Goal: Task Accomplishment & Management: Manage account settings

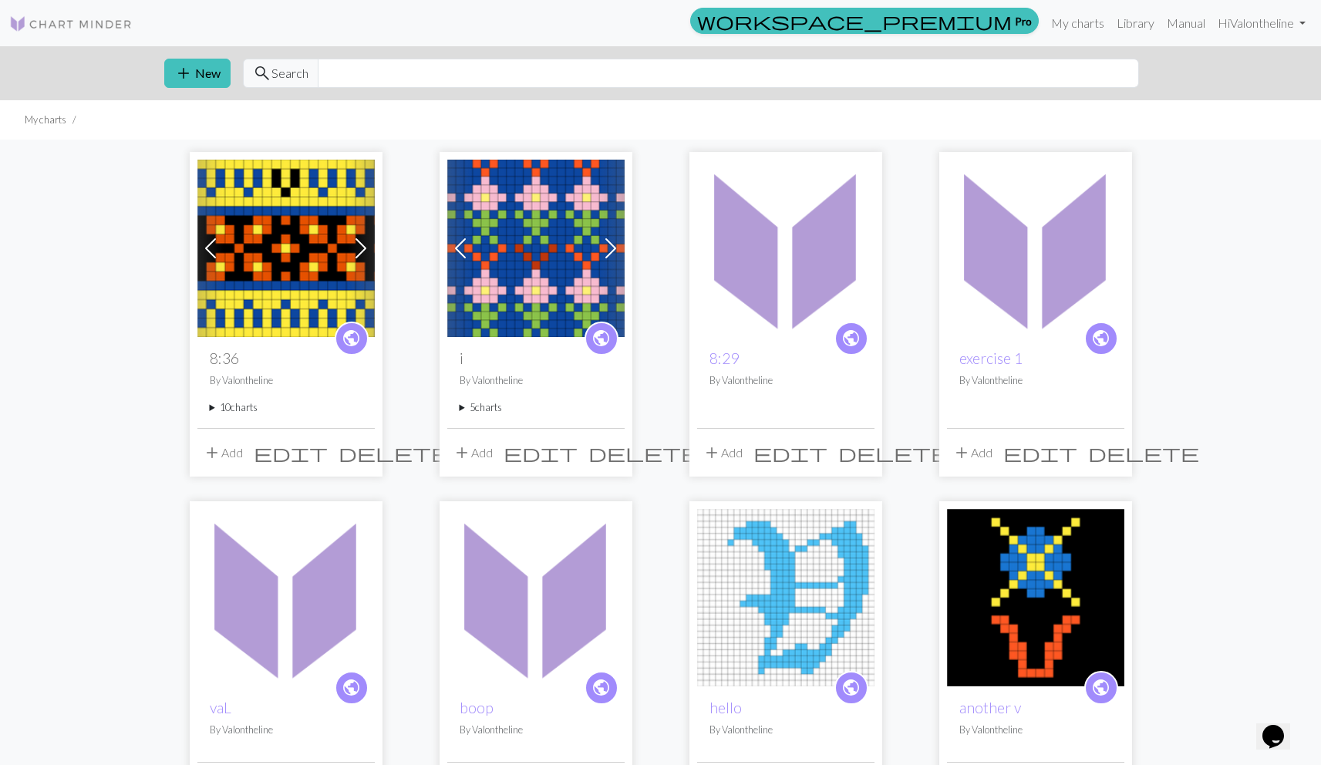
click at [241, 406] on summary "10 charts" at bounding box center [286, 407] width 153 height 15
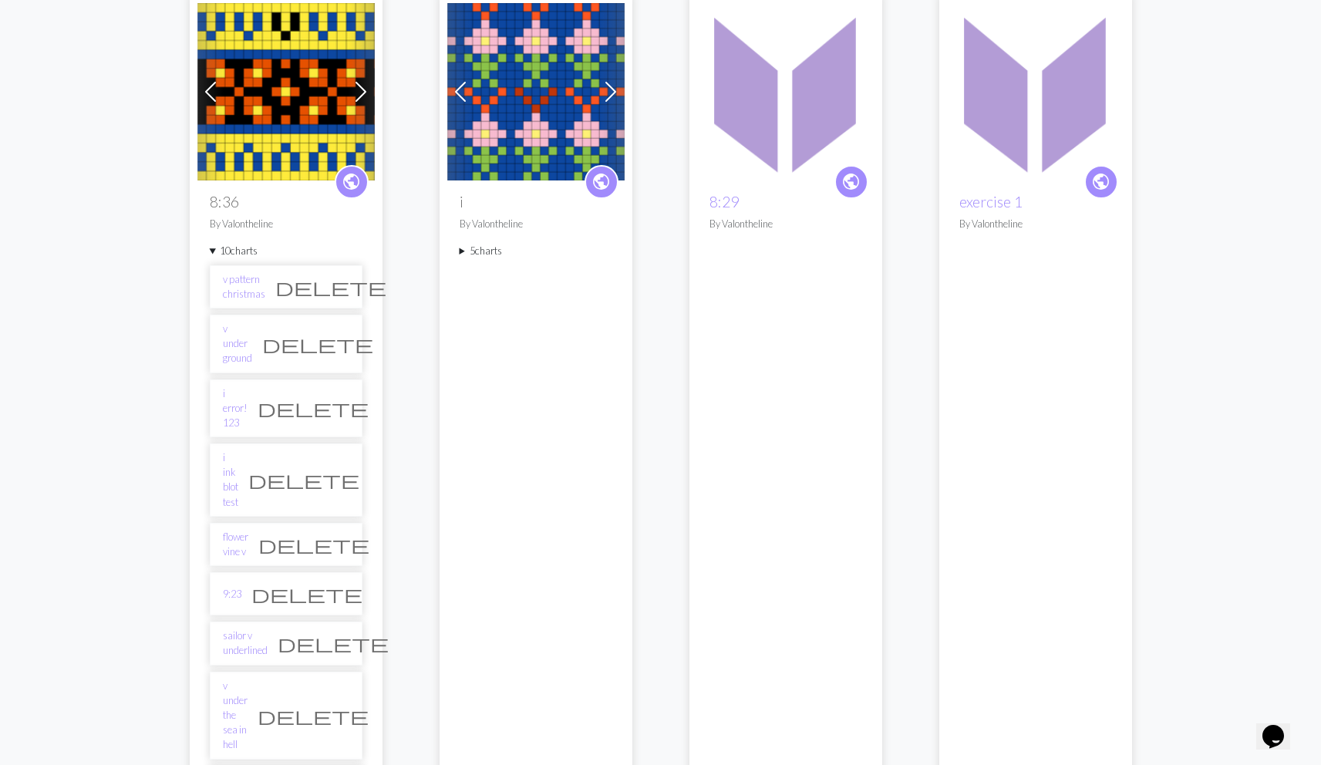
scroll to position [164, 0]
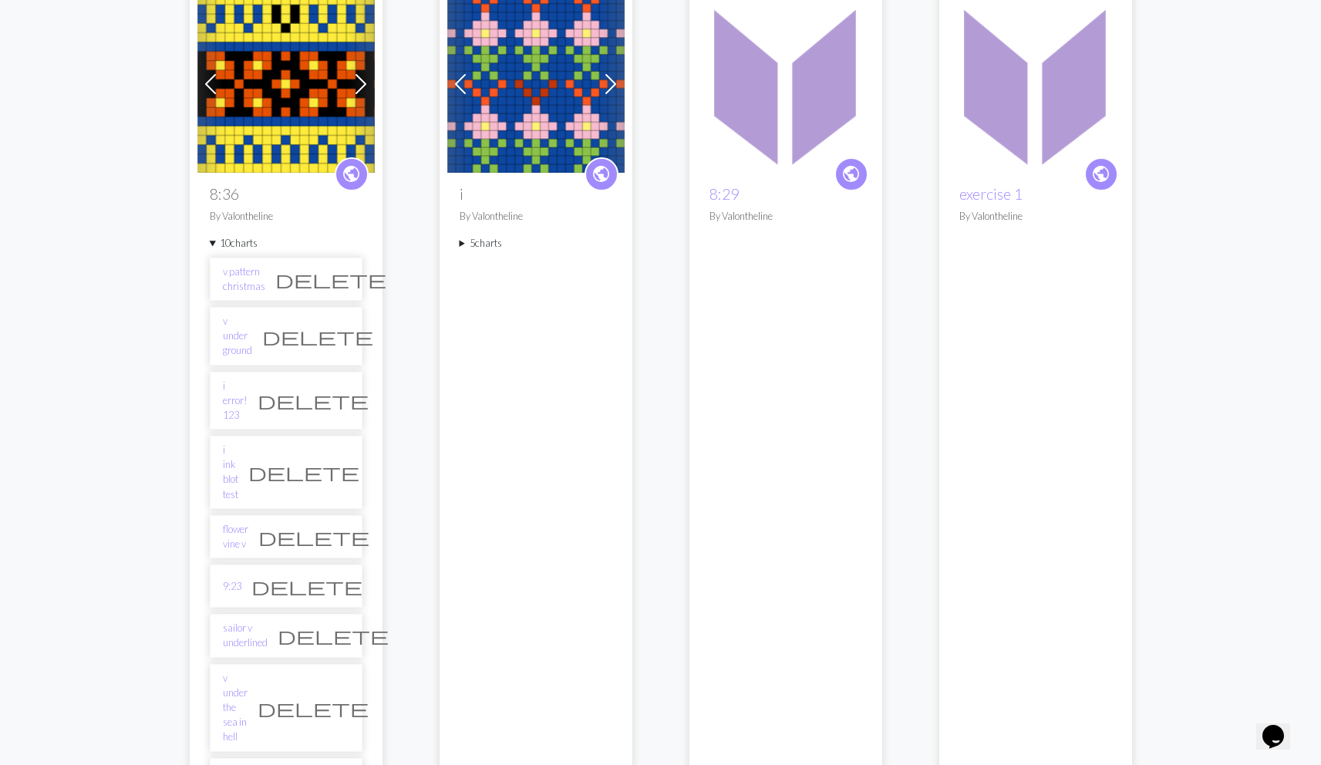
click at [473, 243] on summary "5 charts" at bounding box center [536, 243] width 153 height 15
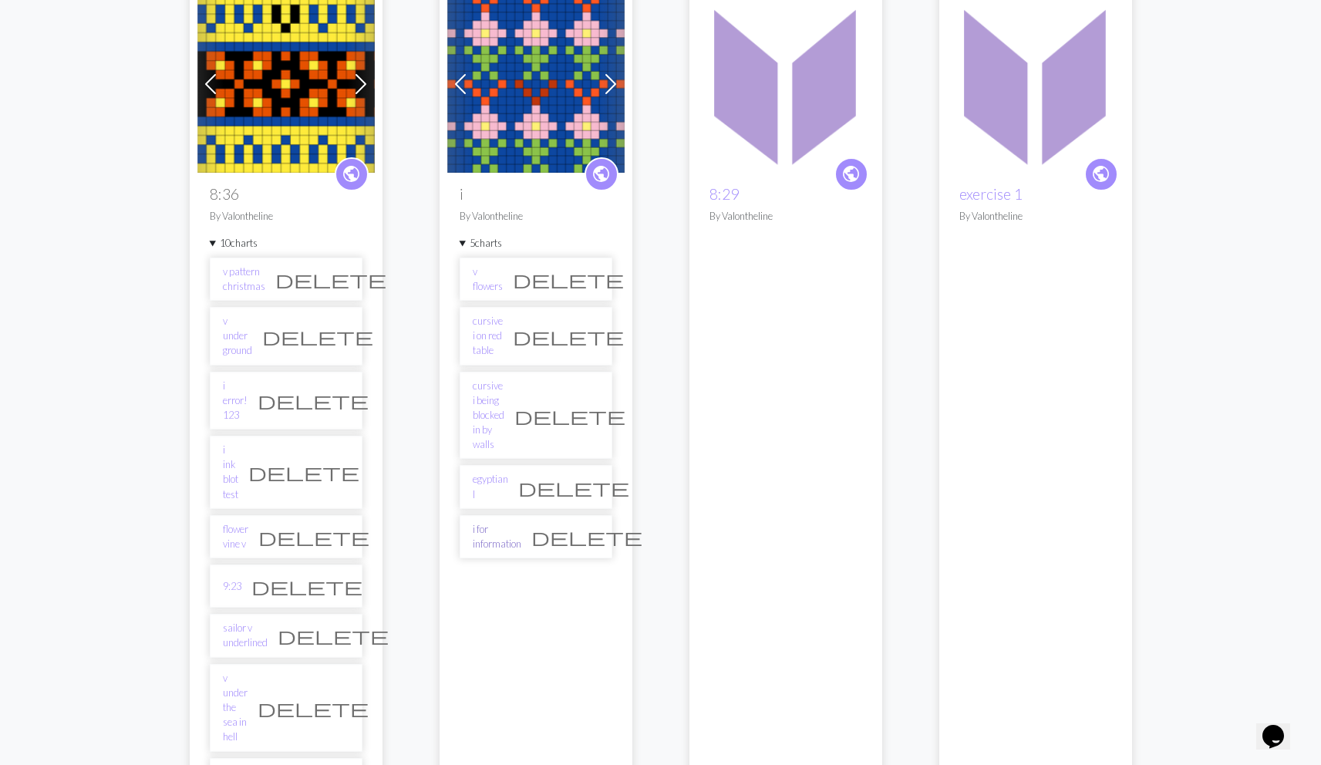
click at [488, 522] on link "i for information" at bounding box center [497, 536] width 49 height 29
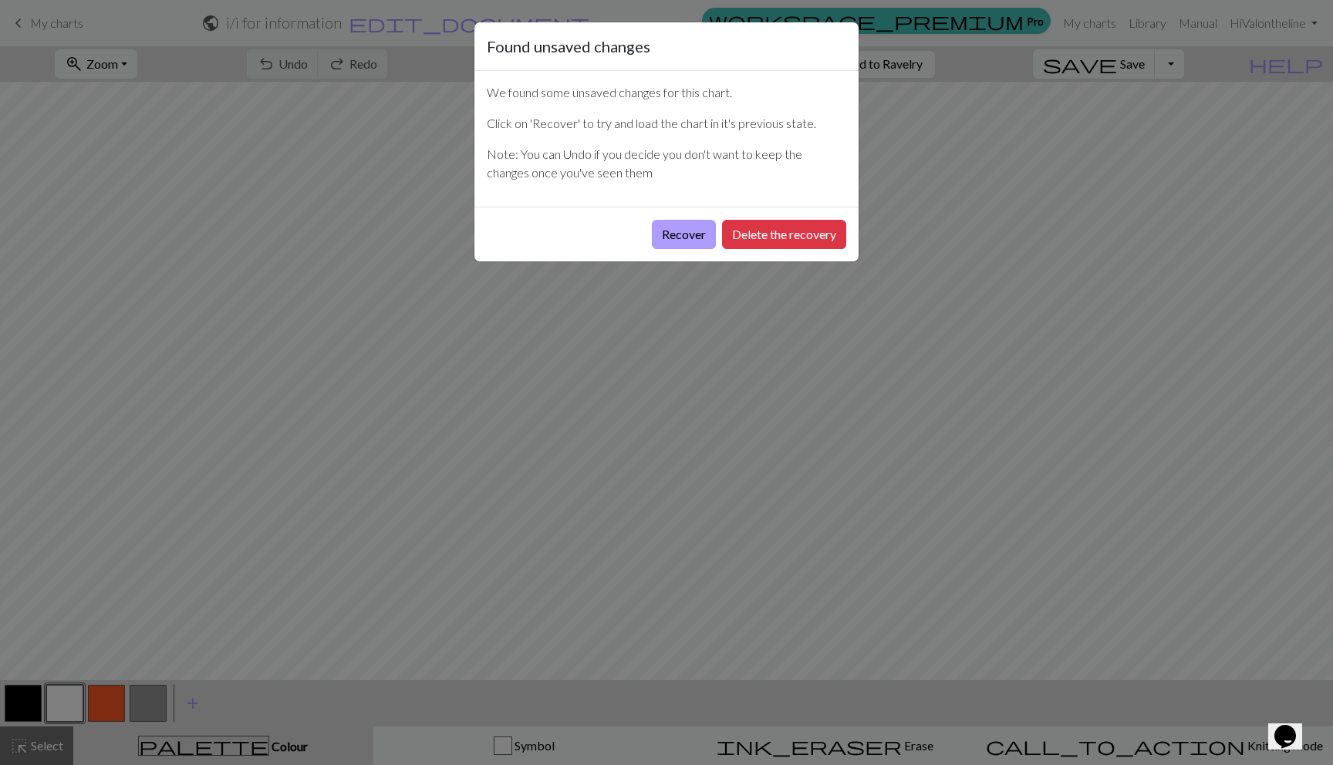
click at [691, 228] on button "Recover" at bounding box center [684, 234] width 64 height 29
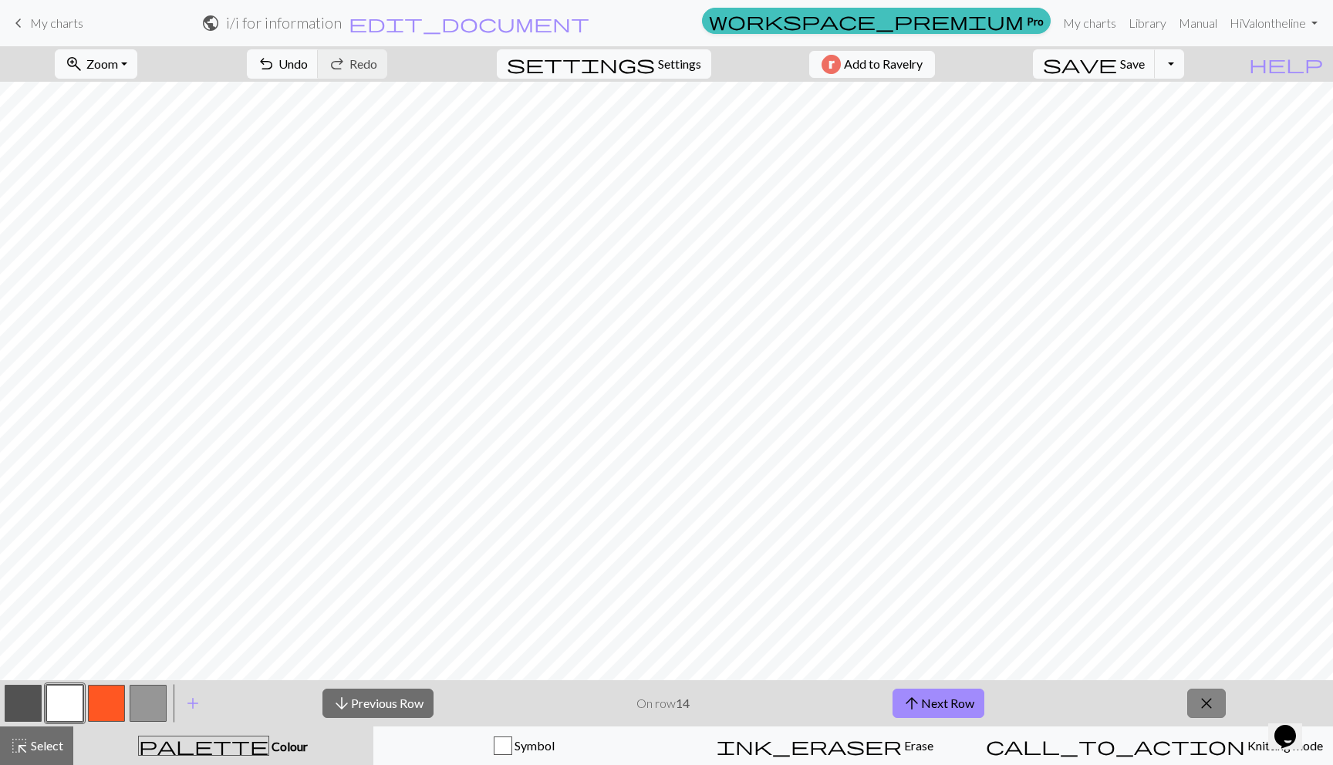
click at [1202, 696] on span "close" at bounding box center [1206, 704] width 19 height 22
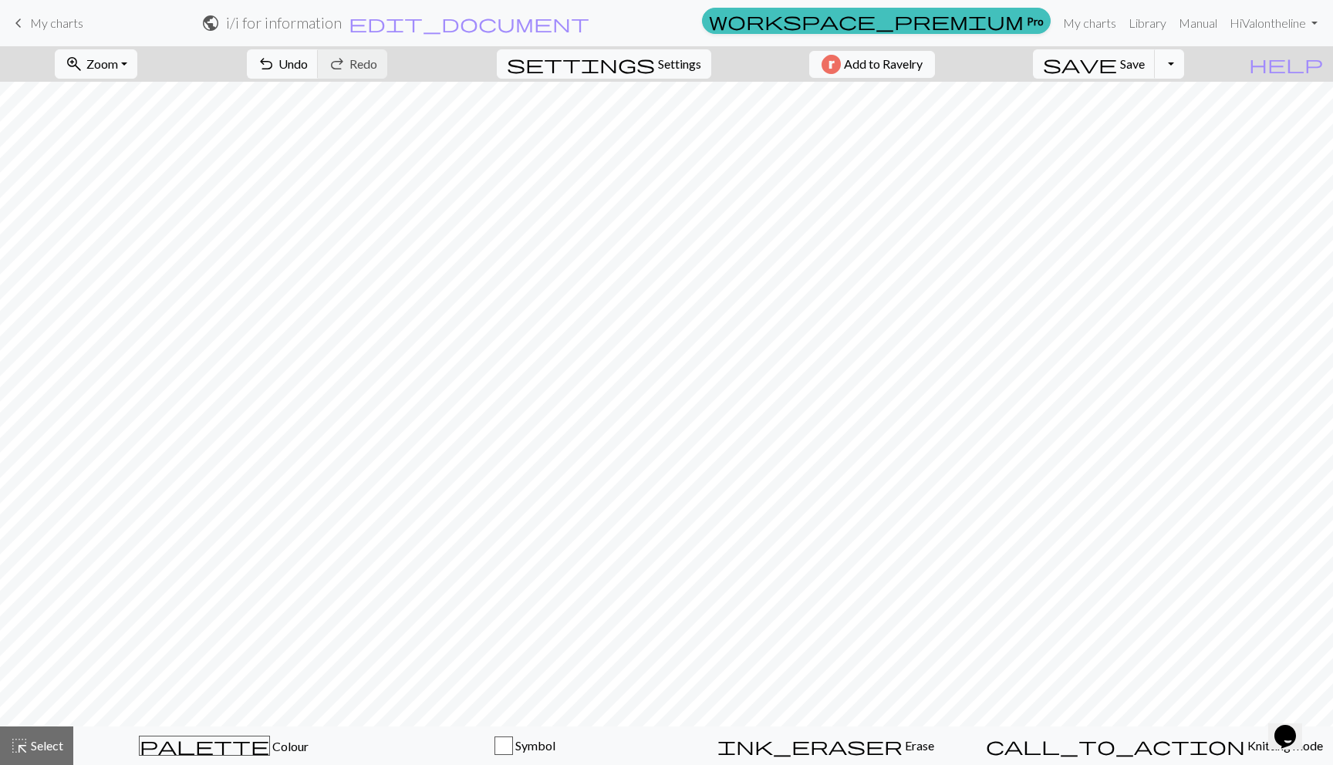
click at [1184, 66] on button "Toggle Dropdown" at bounding box center [1169, 63] width 29 height 29
click at [1164, 90] on button "file_copy Save a copy" at bounding box center [1056, 98] width 255 height 25
click at [1144, 67] on span "Save" at bounding box center [1132, 63] width 25 height 15
click at [1184, 62] on button "Toggle Dropdown" at bounding box center [1169, 63] width 29 height 29
click at [1176, 98] on button "file_copy Save a copy" at bounding box center [1056, 98] width 255 height 25
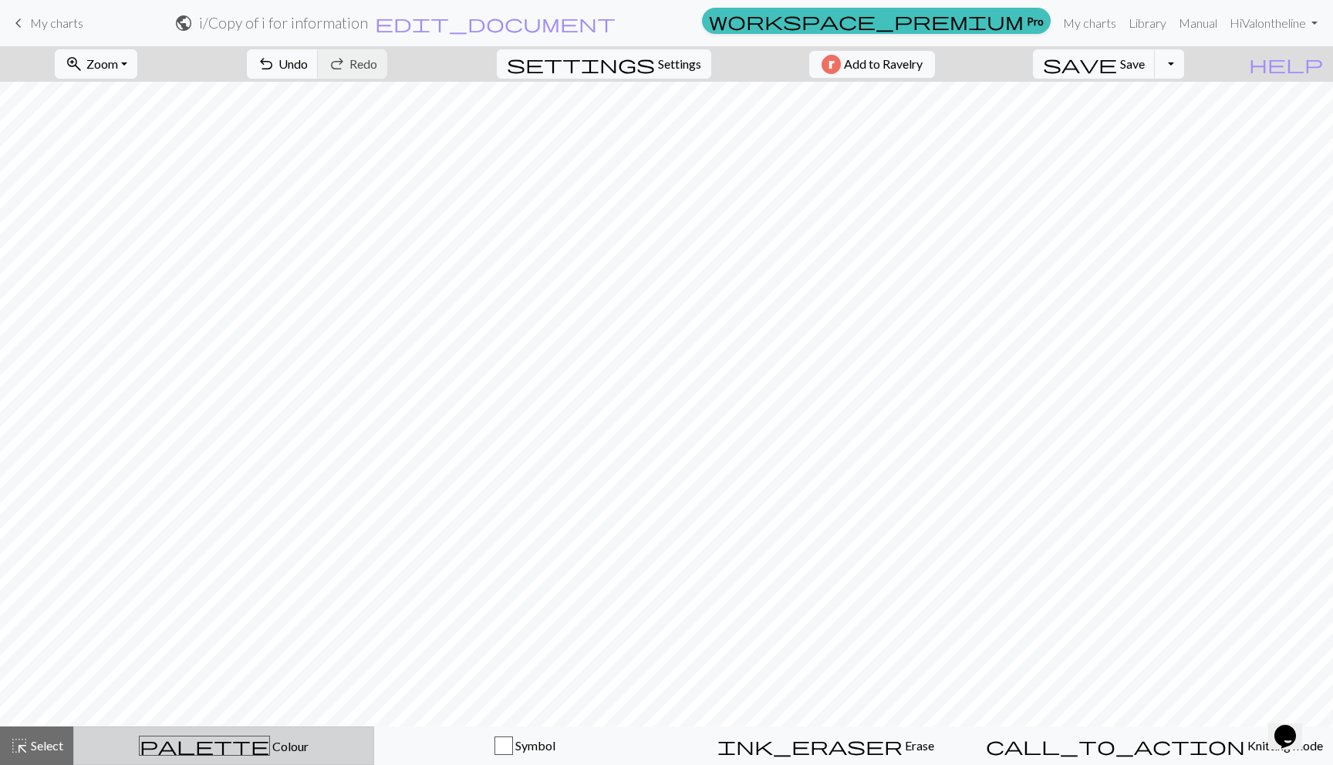
click at [231, 733] on button "palette Colour Colour" at bounding box center [223, 745] width 301 height 39
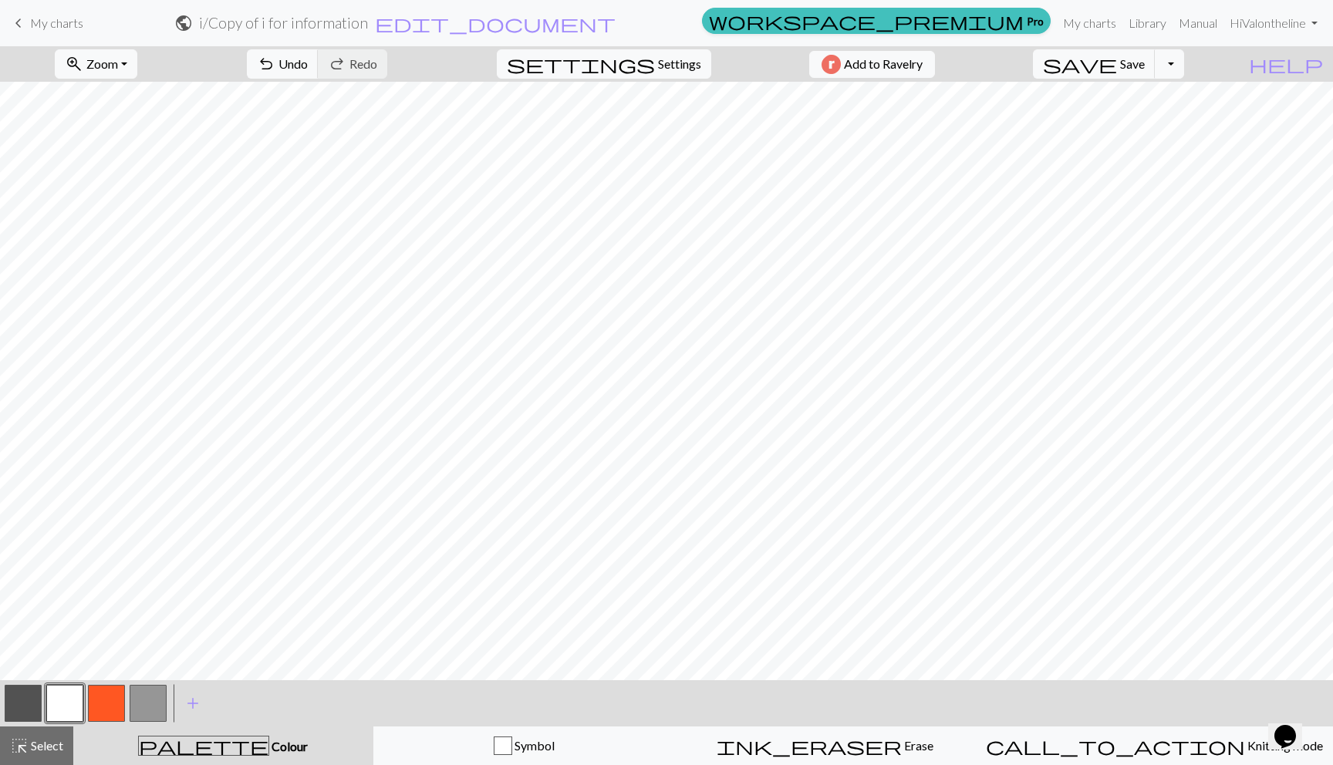
click at [83, 699] on div at bounding box center [65, 704] width 42 height 42
click at [90, 699] on button "button" at bounding box center [106, 703] width 37 height 37
click at [187, 699] on span "add" at bounding box center [193, 704] width 19 height 22
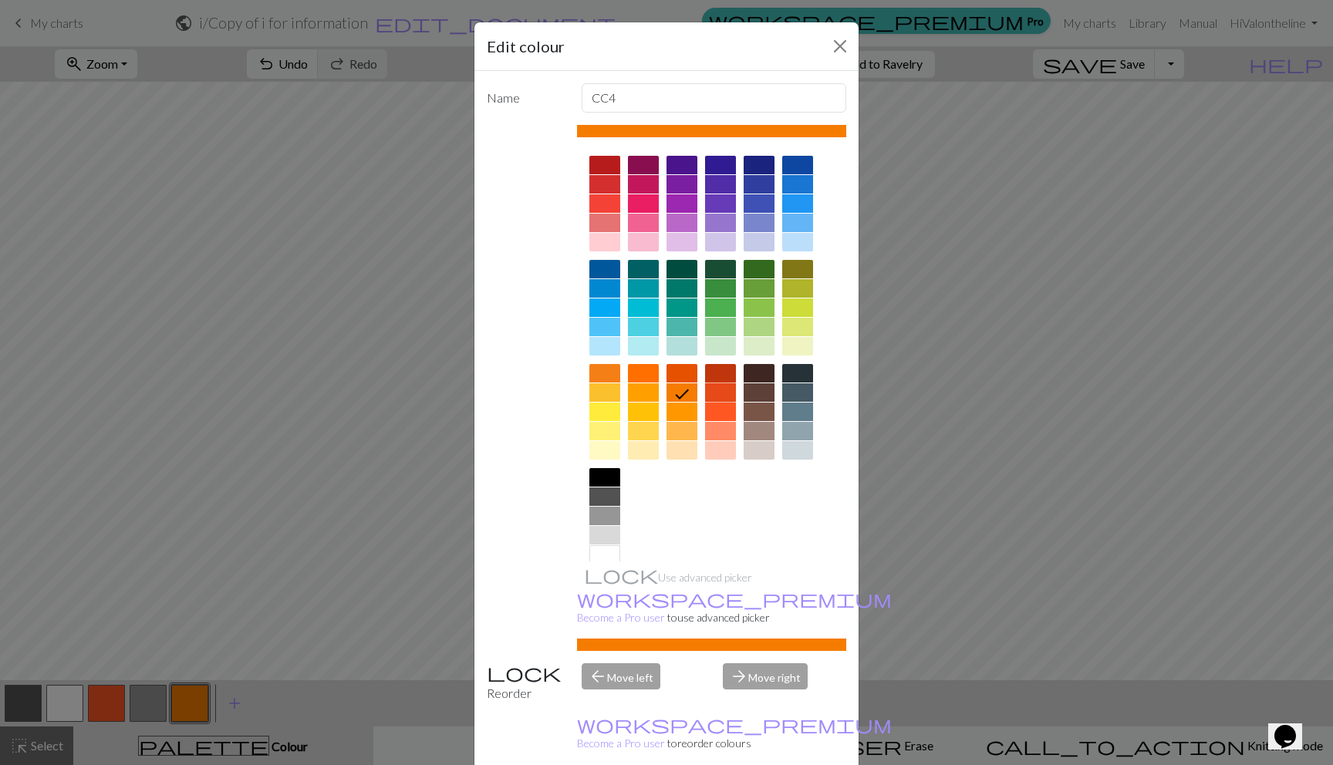
click at [710, 388] on div at bounding box center [720, 392] width 31 height 19
click at [698, 369] on div at bounding box center [712, 359] width 270 height 433
click at [711, 366] on div at bounding box center [720, 373] width 31 height 19
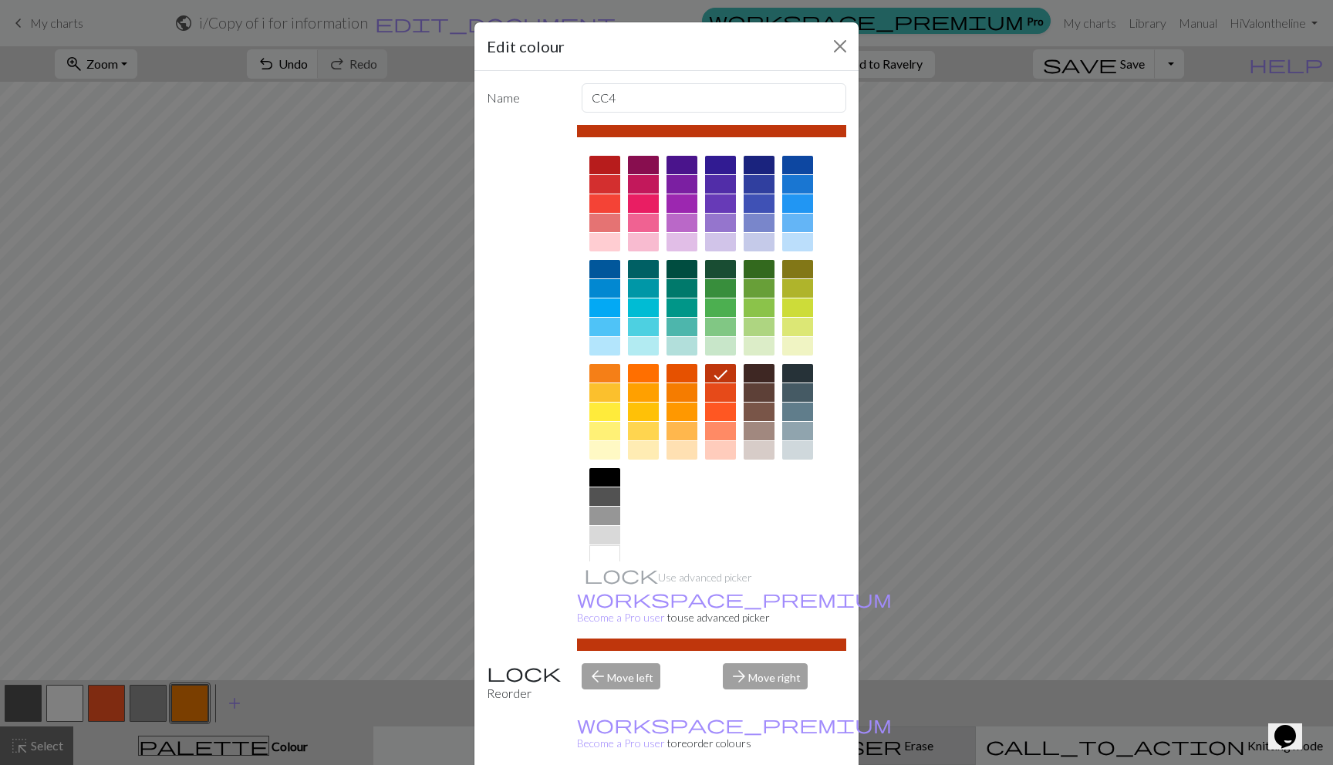
drag, startPoint x: 758, startPoint y: 748, endPoint x: 762, endPoint y: 730, distance: 18.2
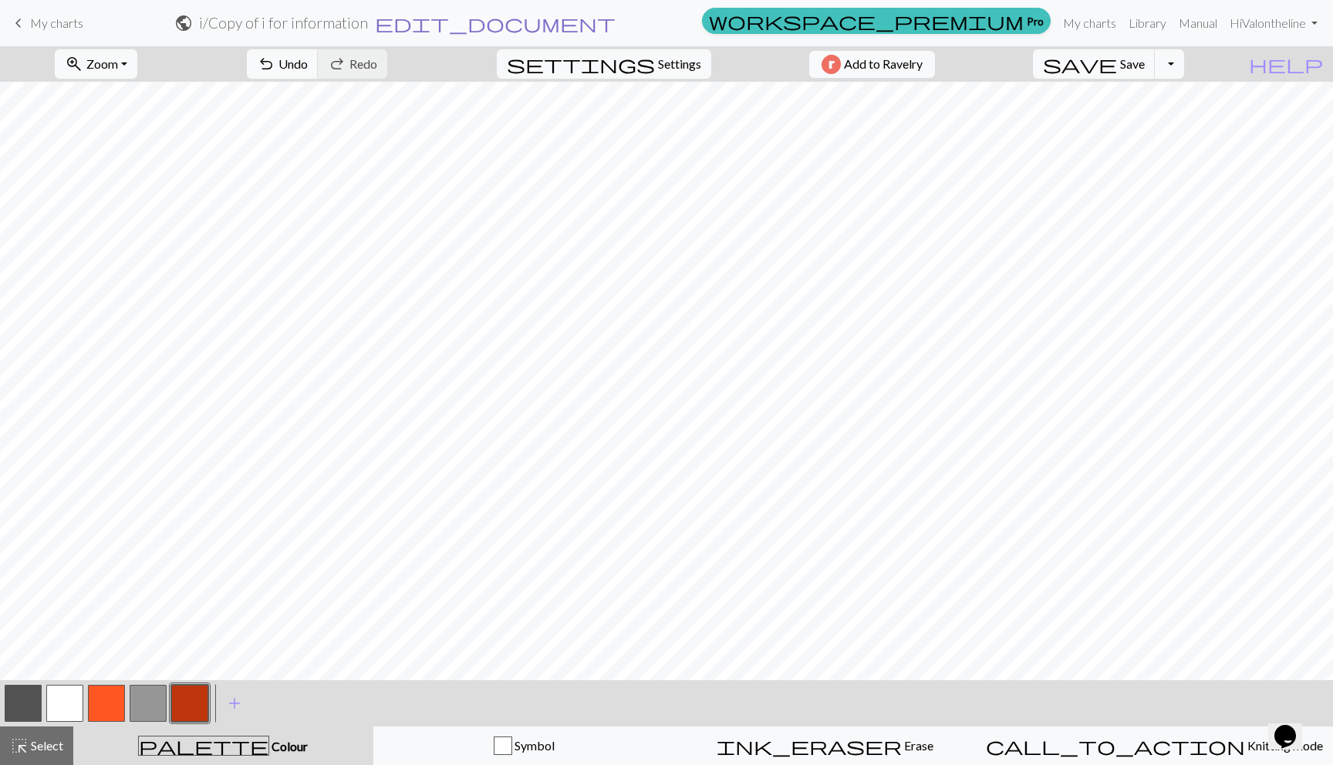
click at [615, 15] on span "edit_document" at bounding box center [495, 23] width 241 height 22
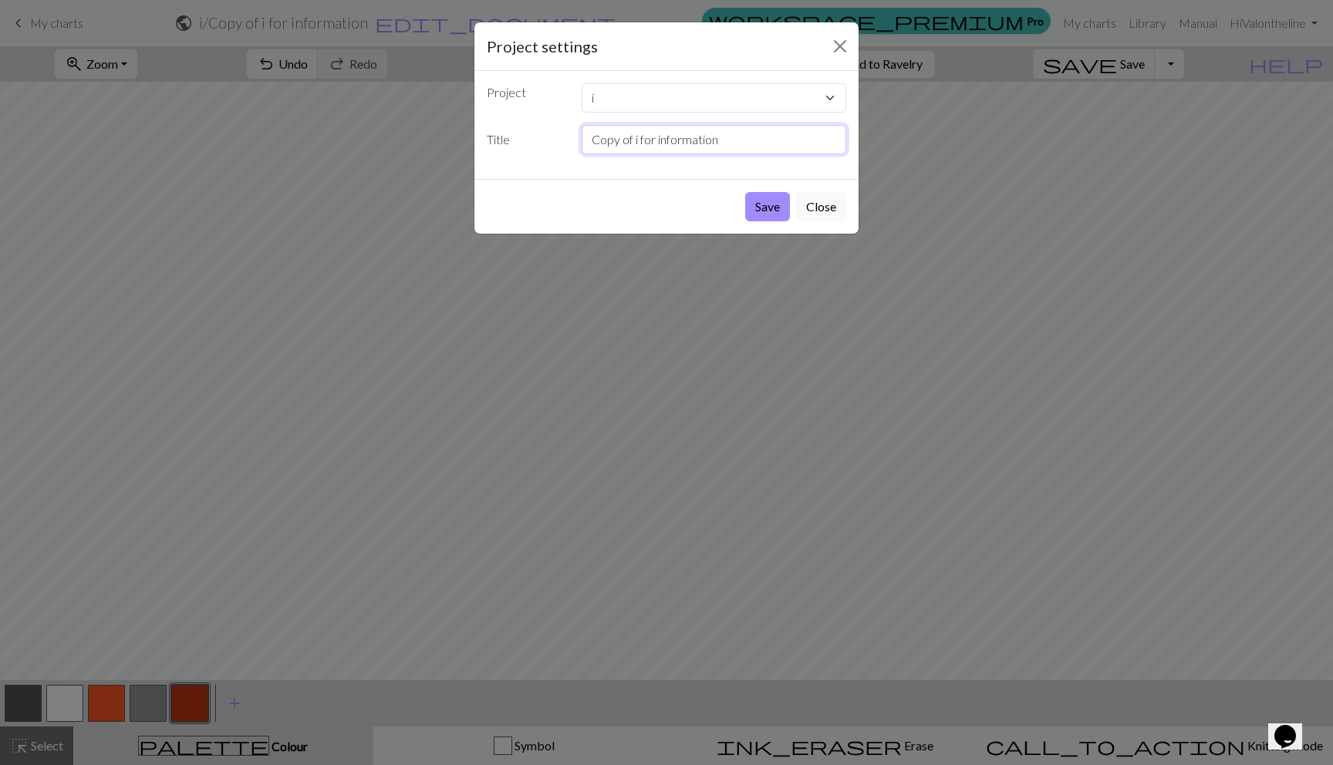
click at [662, 139] on input "Copy of i for information" at bounding box center [714, 139] width 265 height 29
drag, startPoint x: 634, startPoint y: 138, endPoint x: 483, endPoint y: 110, distance: 153.7
click at [483, 110] on div "Project i 8:36 8:29 exercise 1 vaL boop hello another v tiny v v4 v3 v2 v1 test…" at bounding box center [666, 125] width 384 height 108
click at [683, 140] on input "i for information" at bounding box center [714, 139] width 265 height 29
click at [586, 139] on input "i for information" at bounding box center [714, 139] width 265 height 29
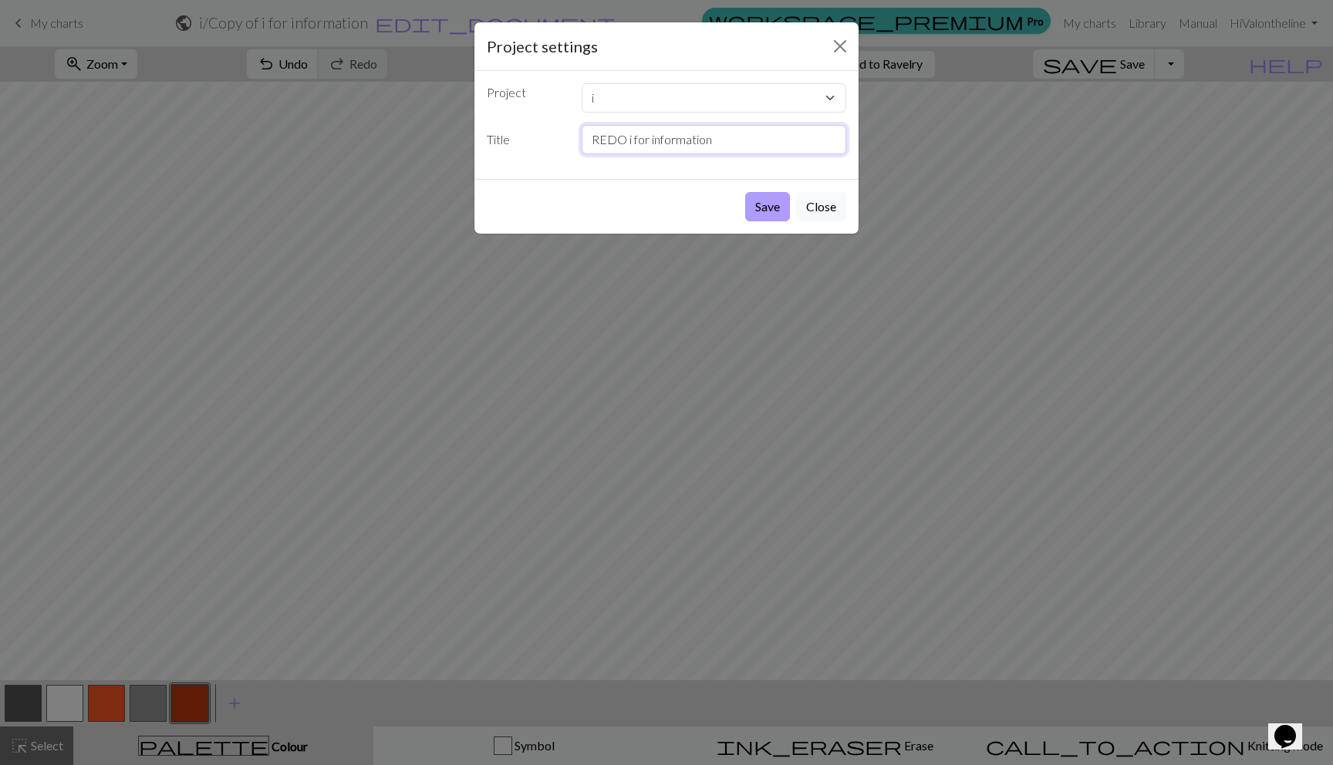
type input "REDO i for information"
click at [770, 204] on button "Save" at bounding box center [767, 206] width 45 height 29
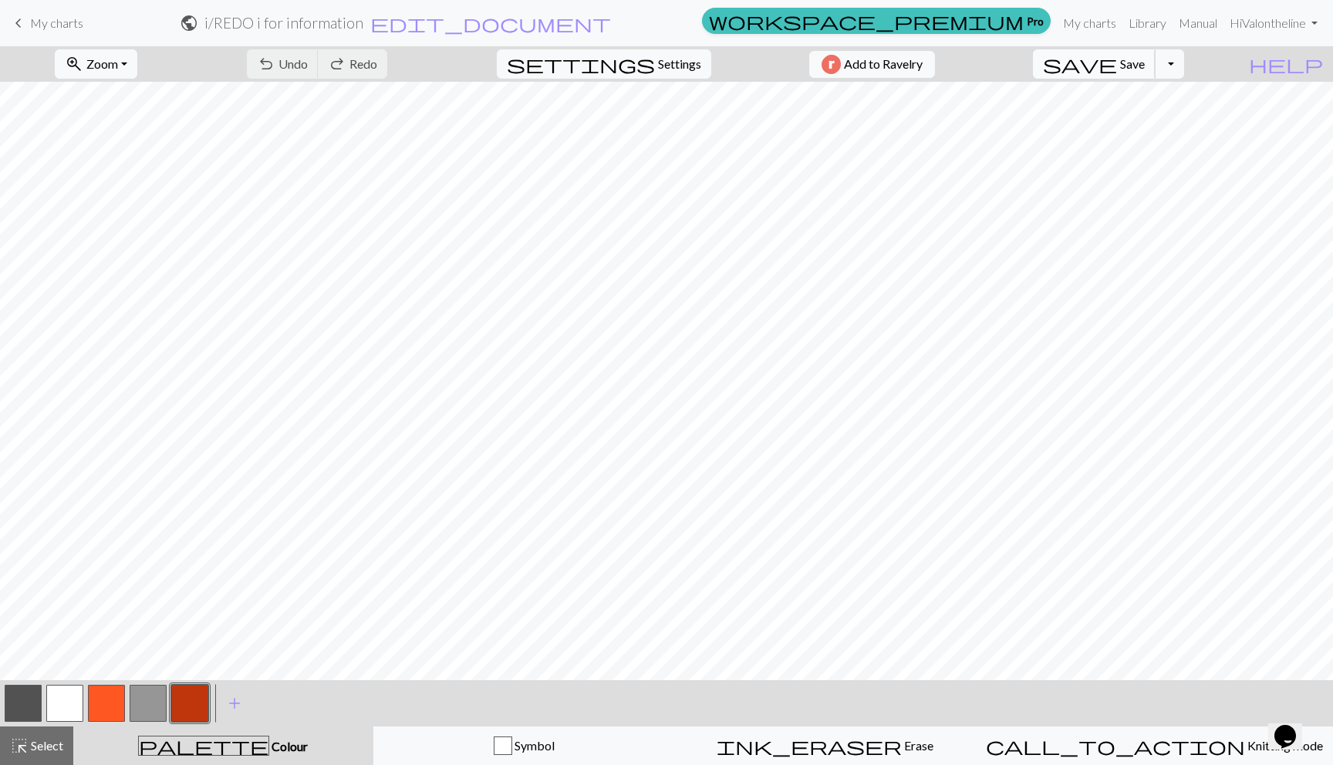
click at [1126, 59] on button "save Save Save" at bounding box center [1094, 63] width 123 height 29
click at [25, 21] on div "Chart saved" at bounding box center [666, 30] width 1333 height 61
click at [25, 25] on span "keyboard_arrow_left" at bounding box center [18, 23] width 19 height 22
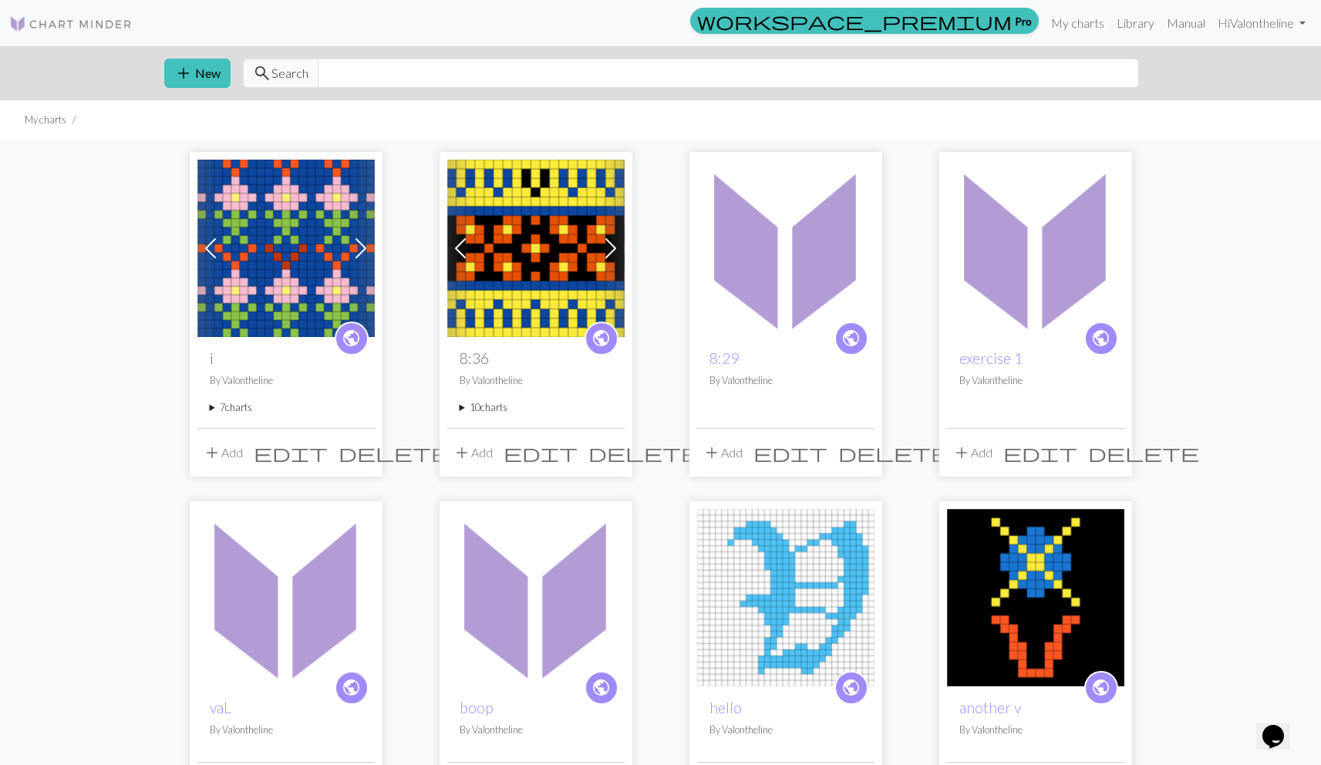
click at [223, 411] on summary "7 charts" at bounding box center [286, 407] width 153 height 15
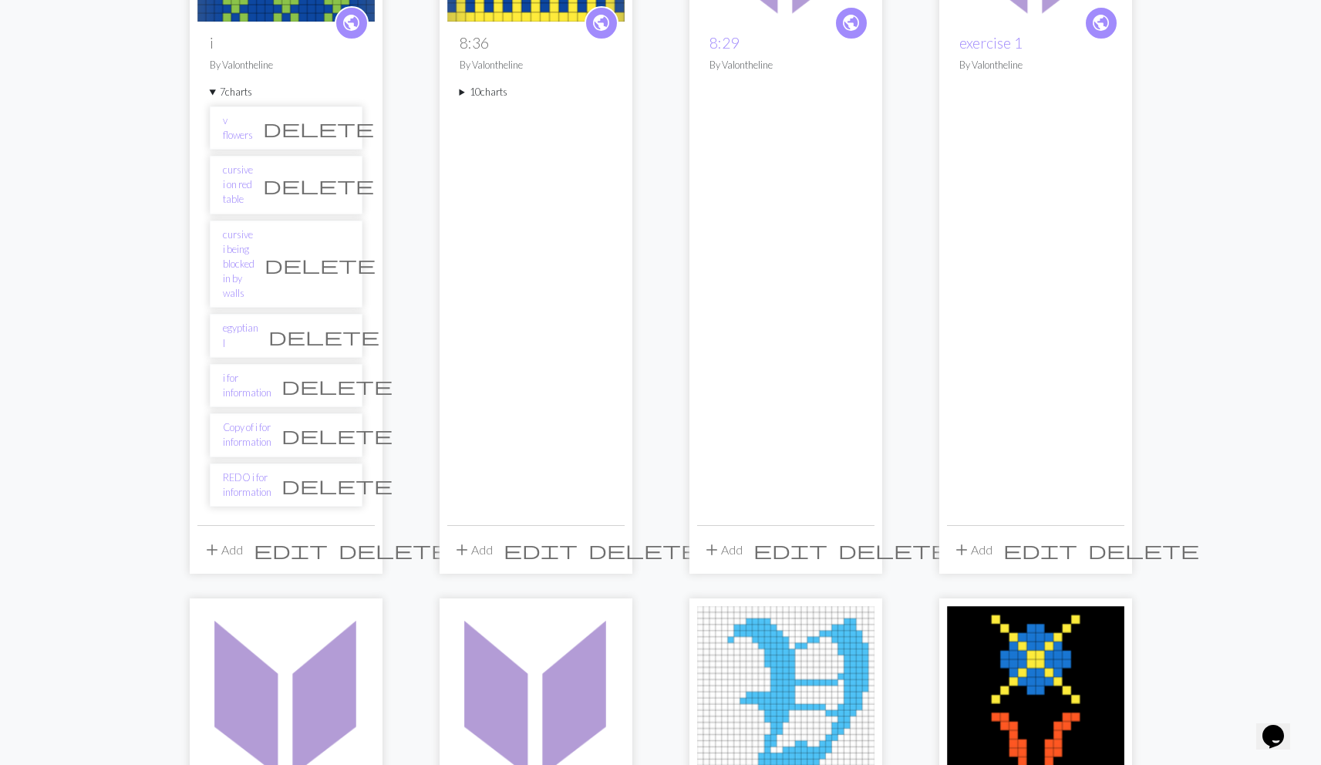
scroll to position [293, 0]
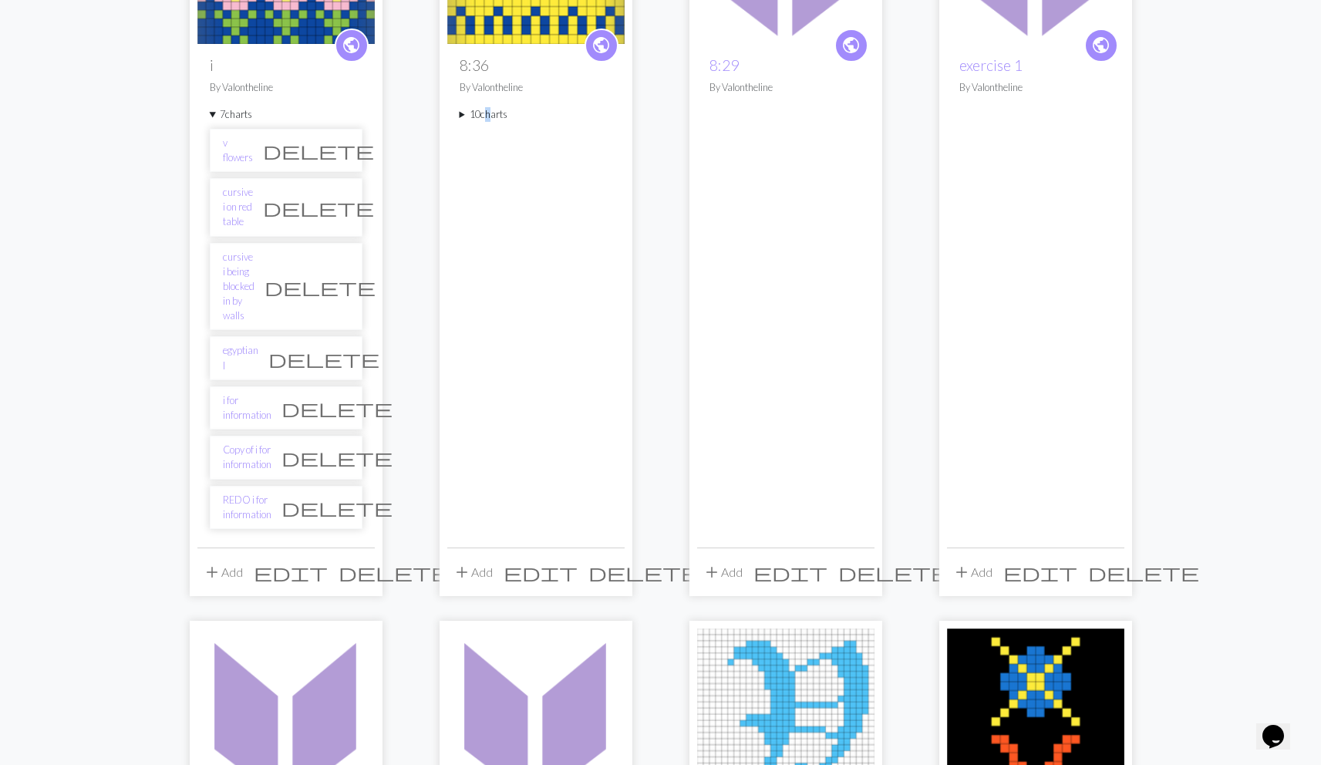
drag, startPoint x: 483, startPoint y: 113, endPoint x: 487, endPoint y: 123, distance: 10.7
click at [484, 114] on summary "10 charts" at bounding box center [536, 114] width 153 height 15
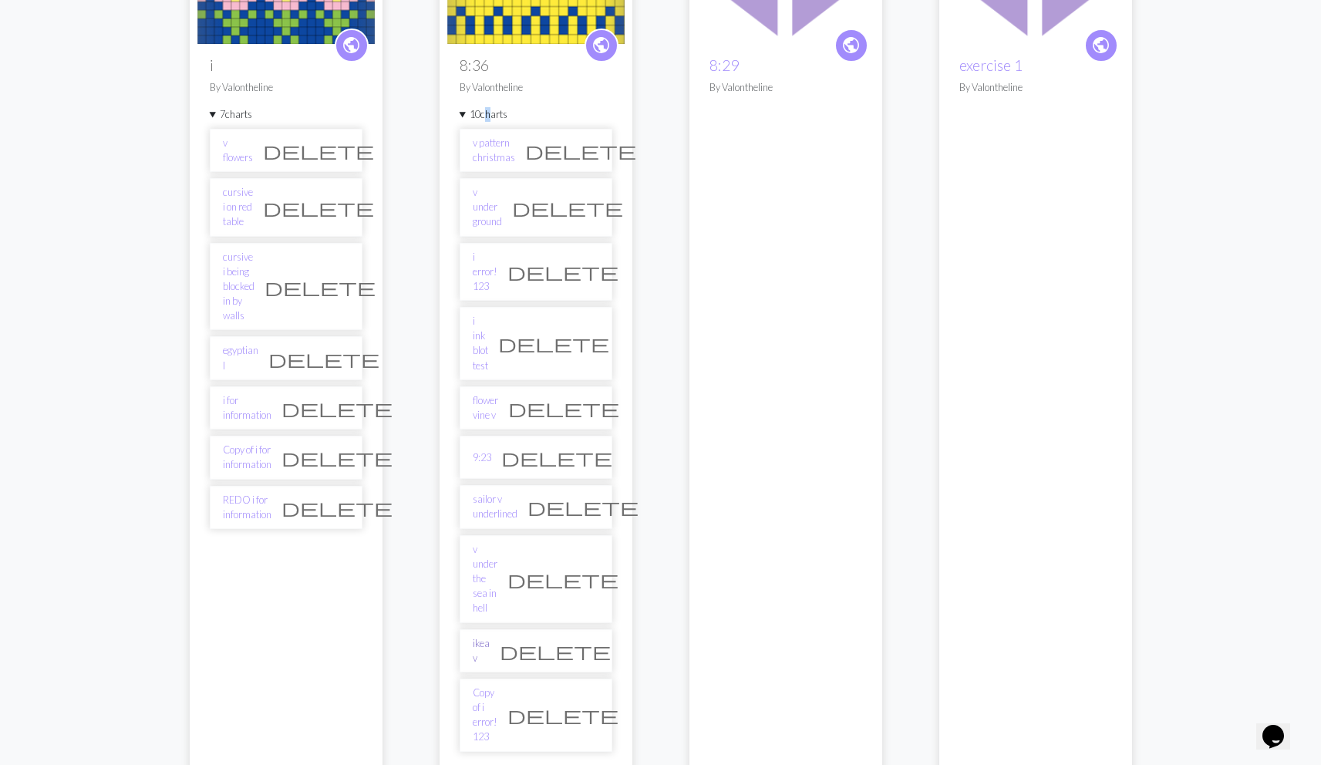
click at [477, 636] on link "ikea v" at bounding box center [481, 650] width 17 height 29
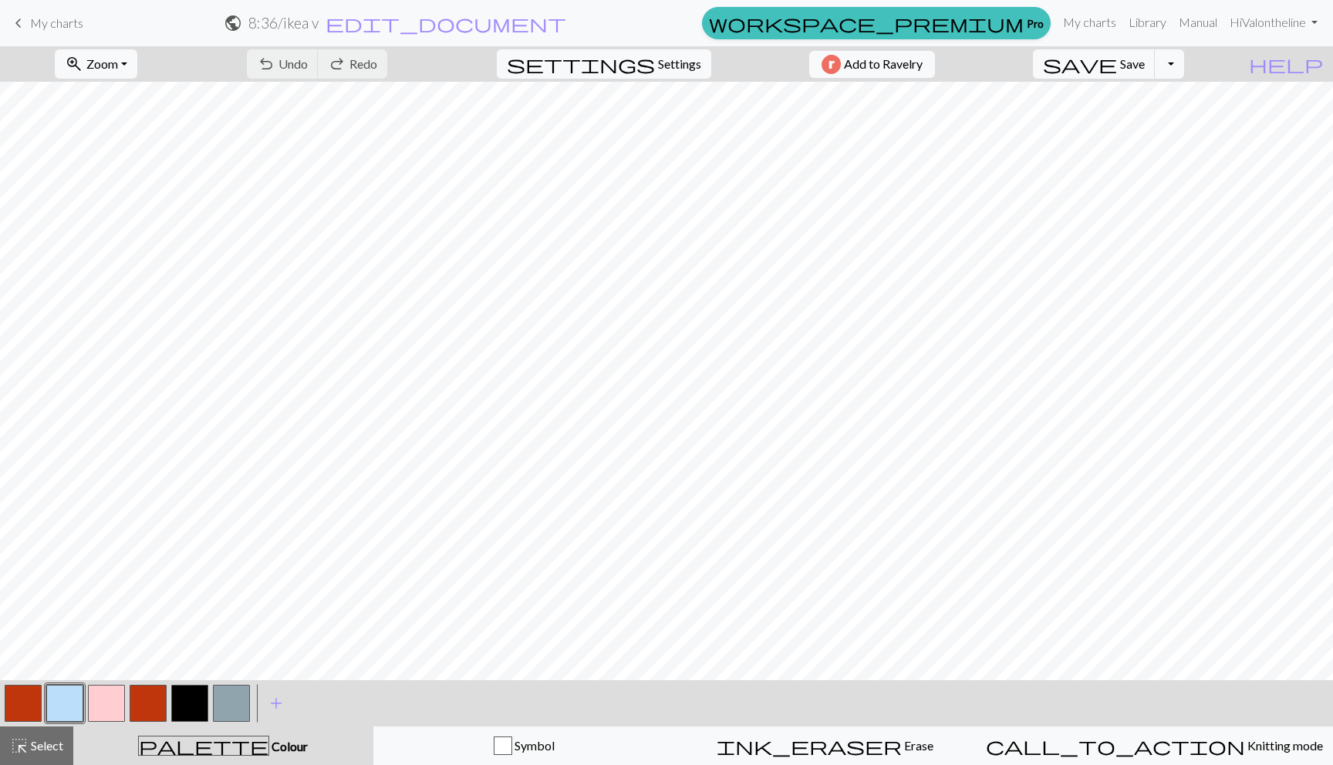
click at [17, 708] on button "button" at bounding box center [23, 703] width 37 height 37
click at [172, 713] on button "button" at bounding box center [189, 703] width 37 height 37
click at [173, 711] on button "button" at bounding box center [189, 703] width 37 height 37
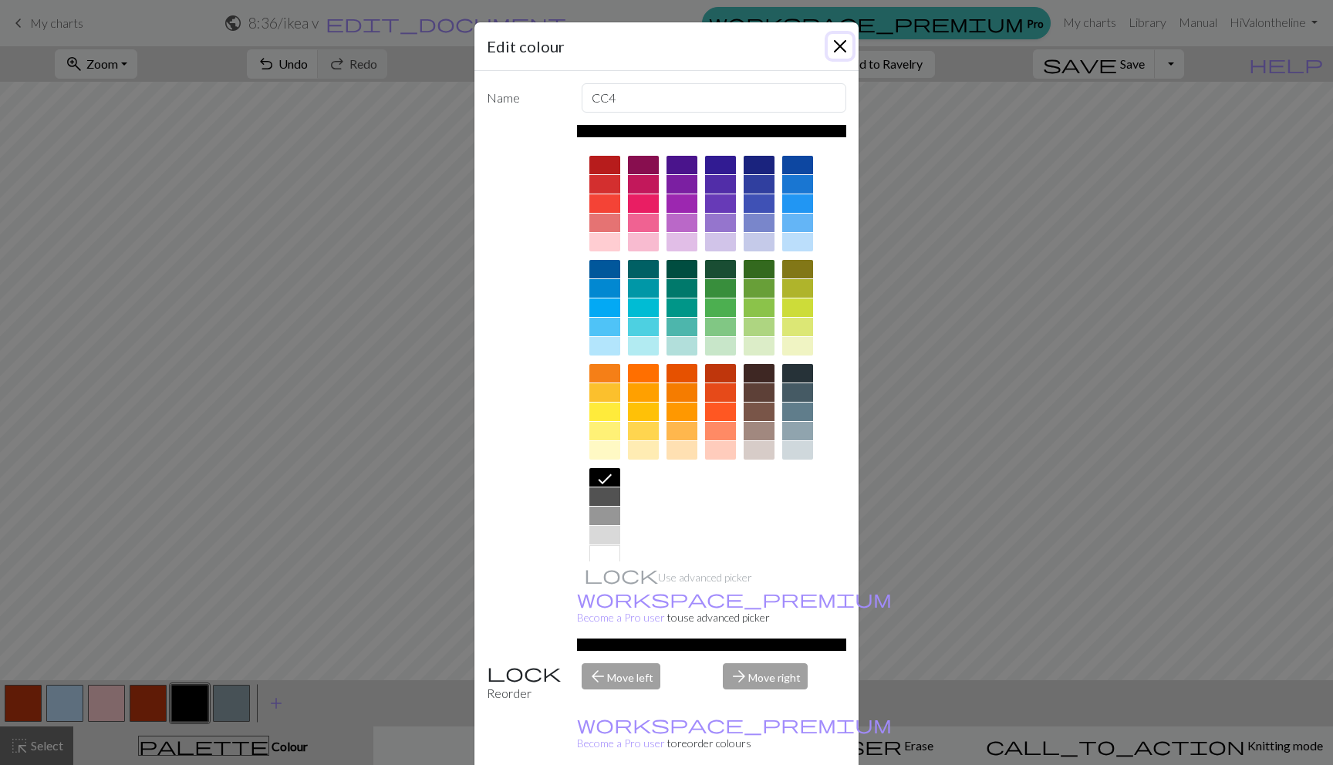
click at [828, 50] on button "Close" at bounding box center [840, 46] width 25 height 25
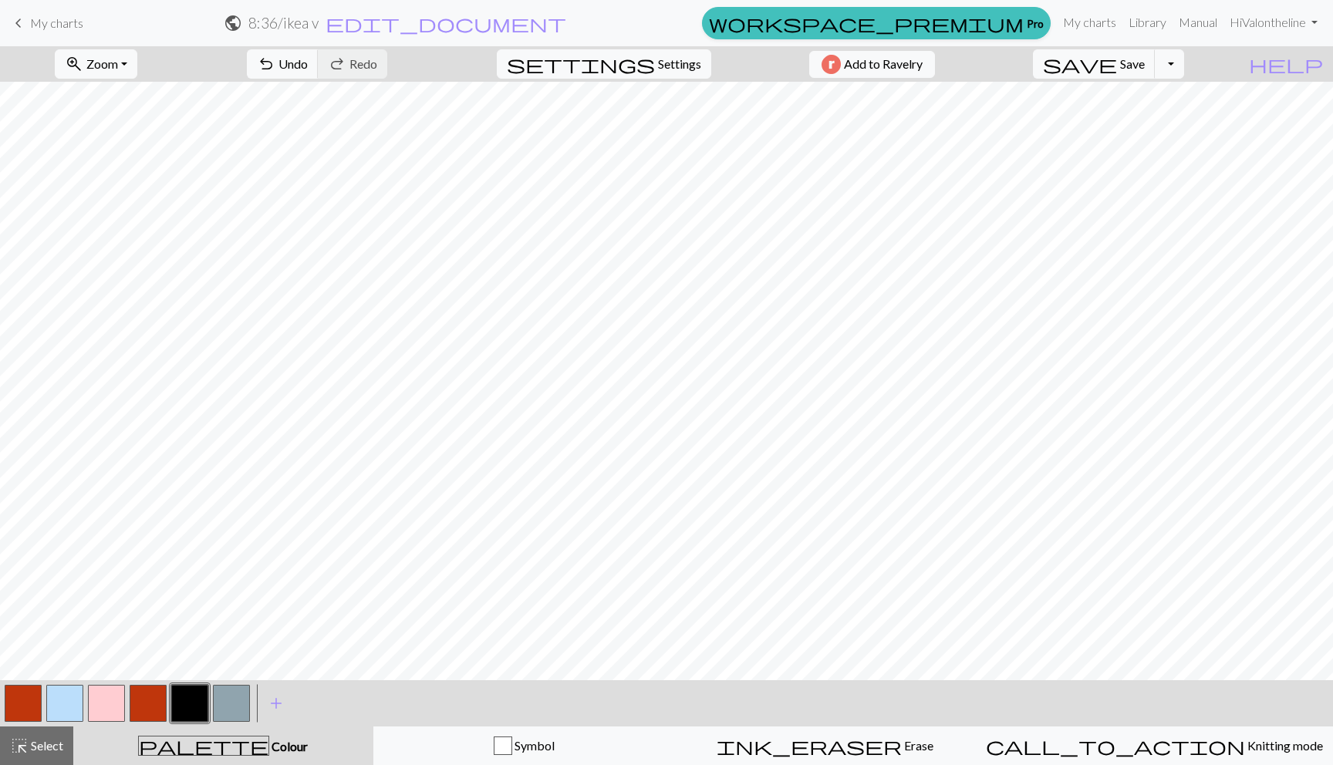
click at [12, 713] on button "button" at bounding box center [23, 703] width 37 height 37
click at [12, 712] on button "button" at bounding box center [23, 703] width 37 height 37
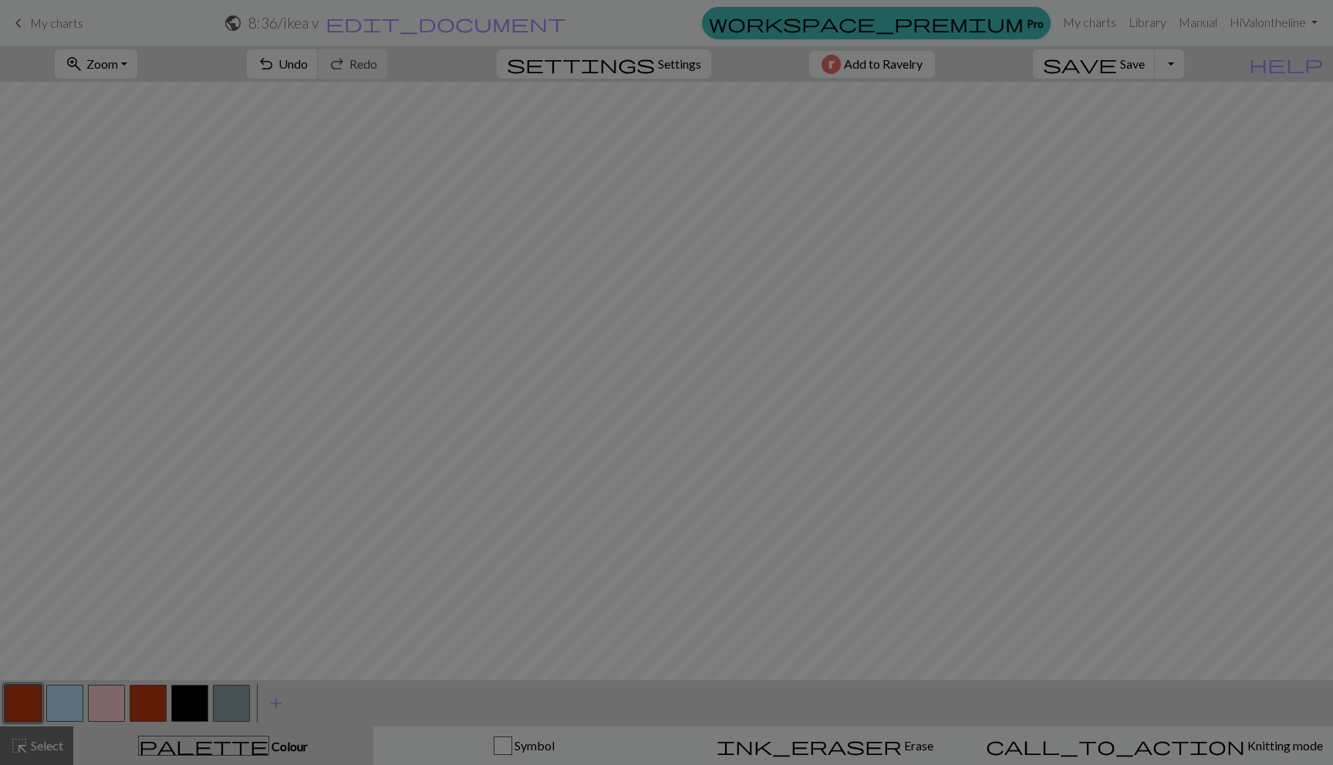
click at [8, 710] on div "Edit colour Name MC Use advanced picker workspace_premium Become a Pro user to …" at bounding box center [666, 382] width 1333 height 765
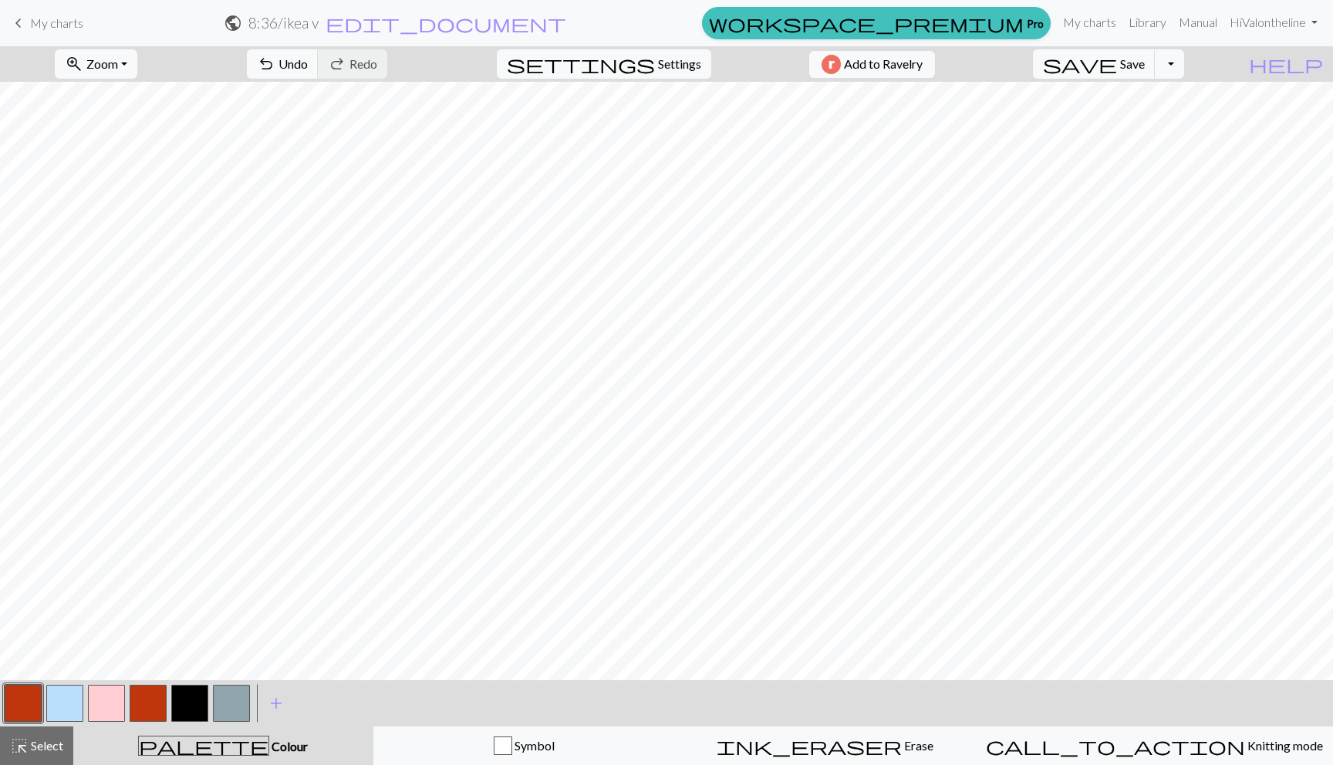
click at [12, 708] on button "button" at bounding box center [23, 703] width 37 height 37
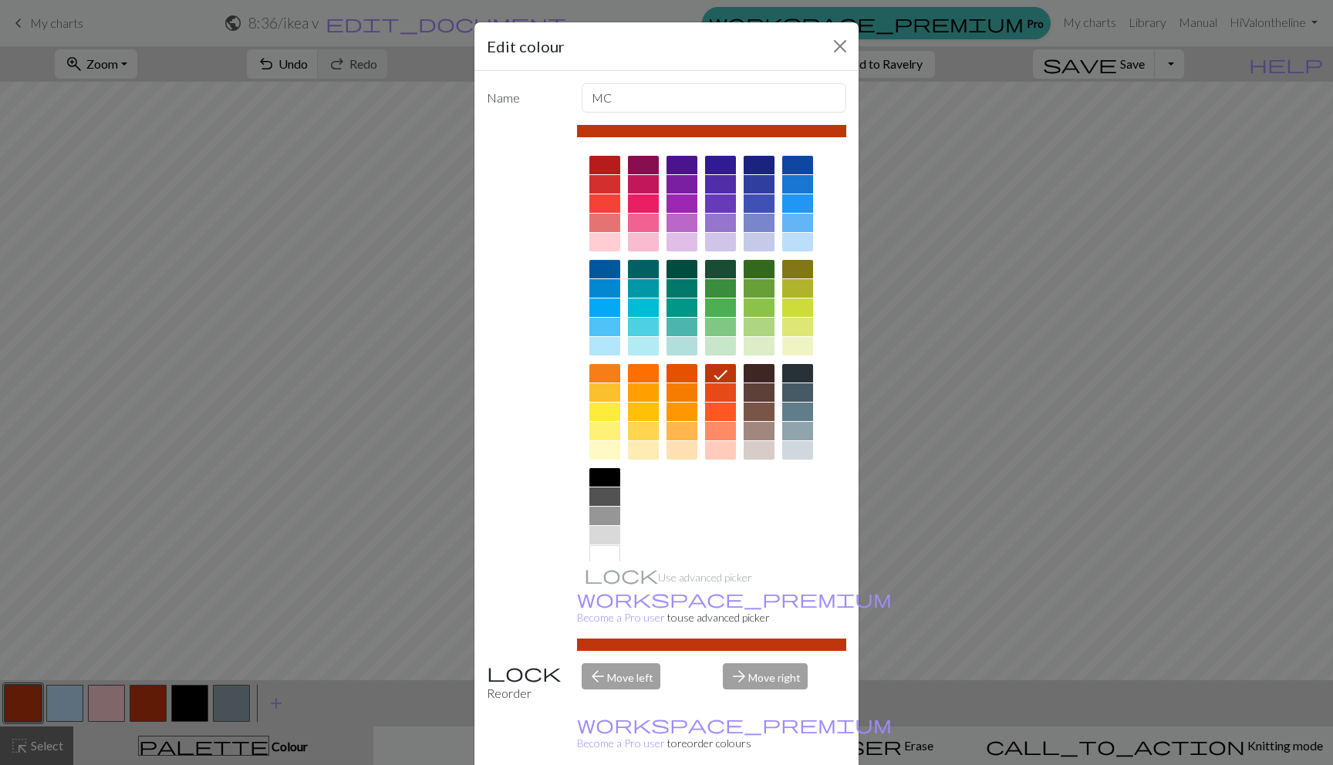
click at [589, 335] on div at bounding box center [604, 327] width 31 height 19
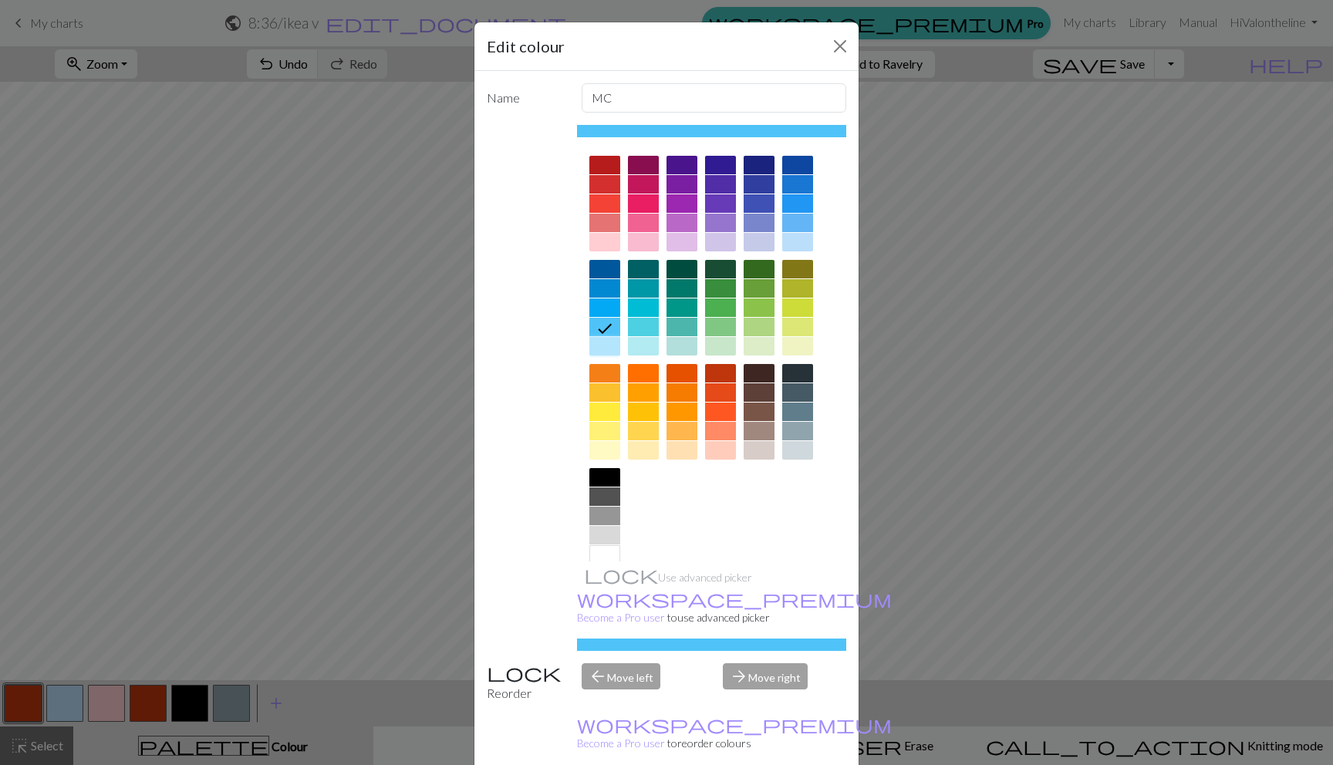
click at [589, 340] on div at bounding box center [604, 346] width 31 height 19
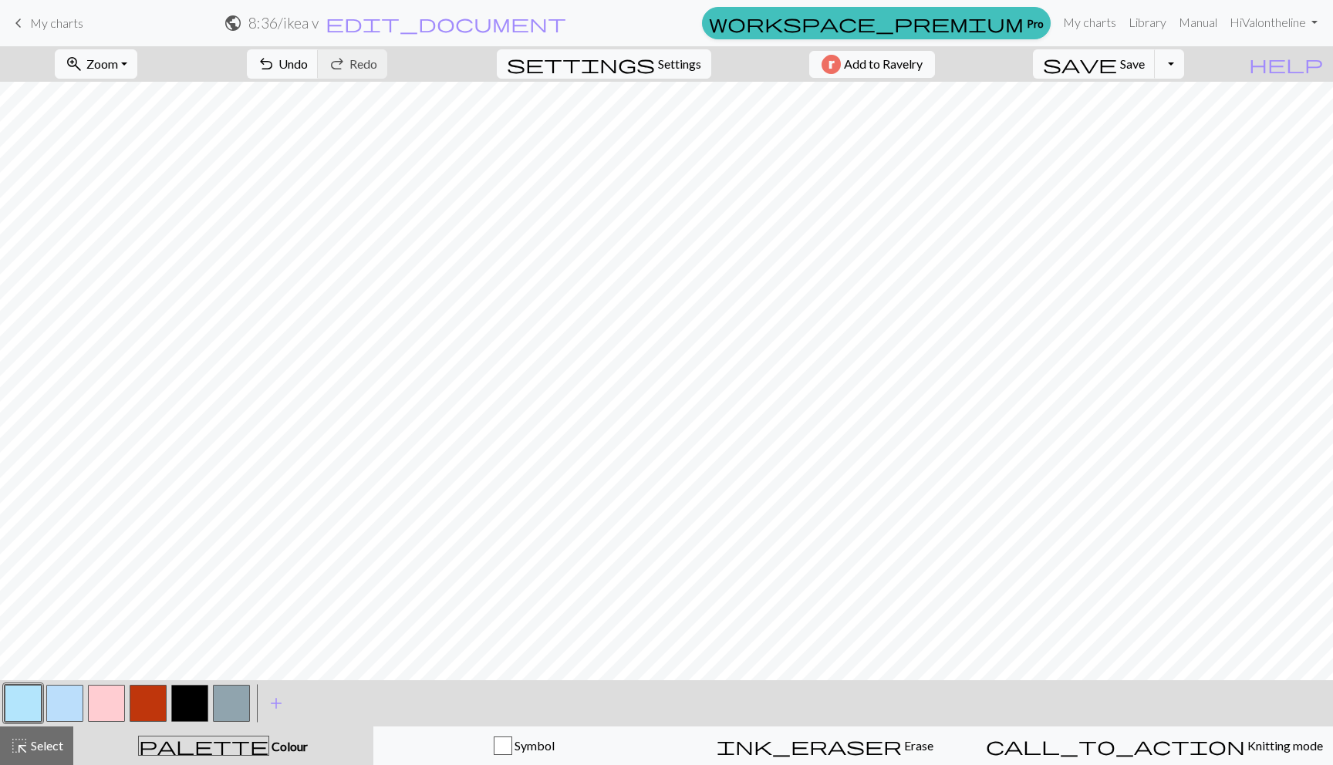
click at [60, 705] on button "button" at bounding box center [64, 703] width 37 height 37
click at [59, 705] on button "button" at bounding box center [64, 703] width 37 height 37
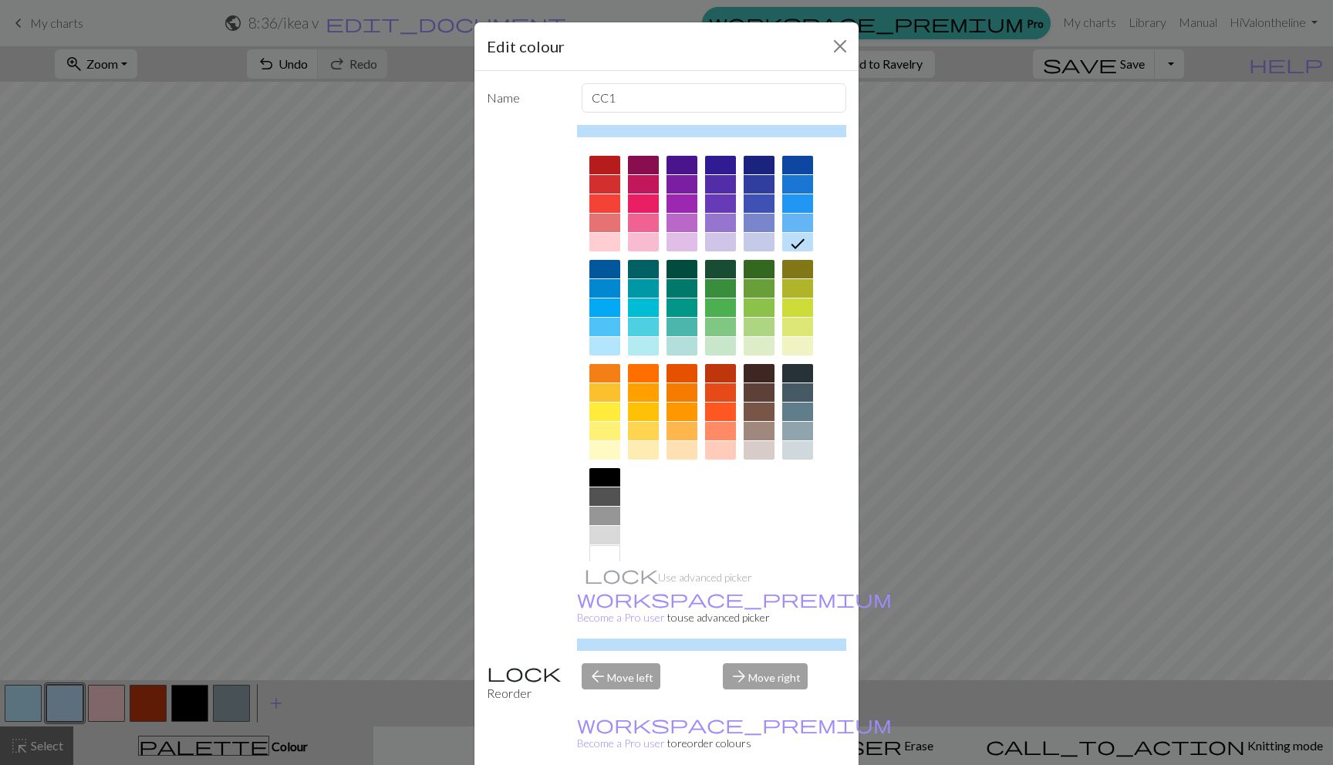
click at [710, 409] on div at bounding box center [720, 412] width 31 height 19
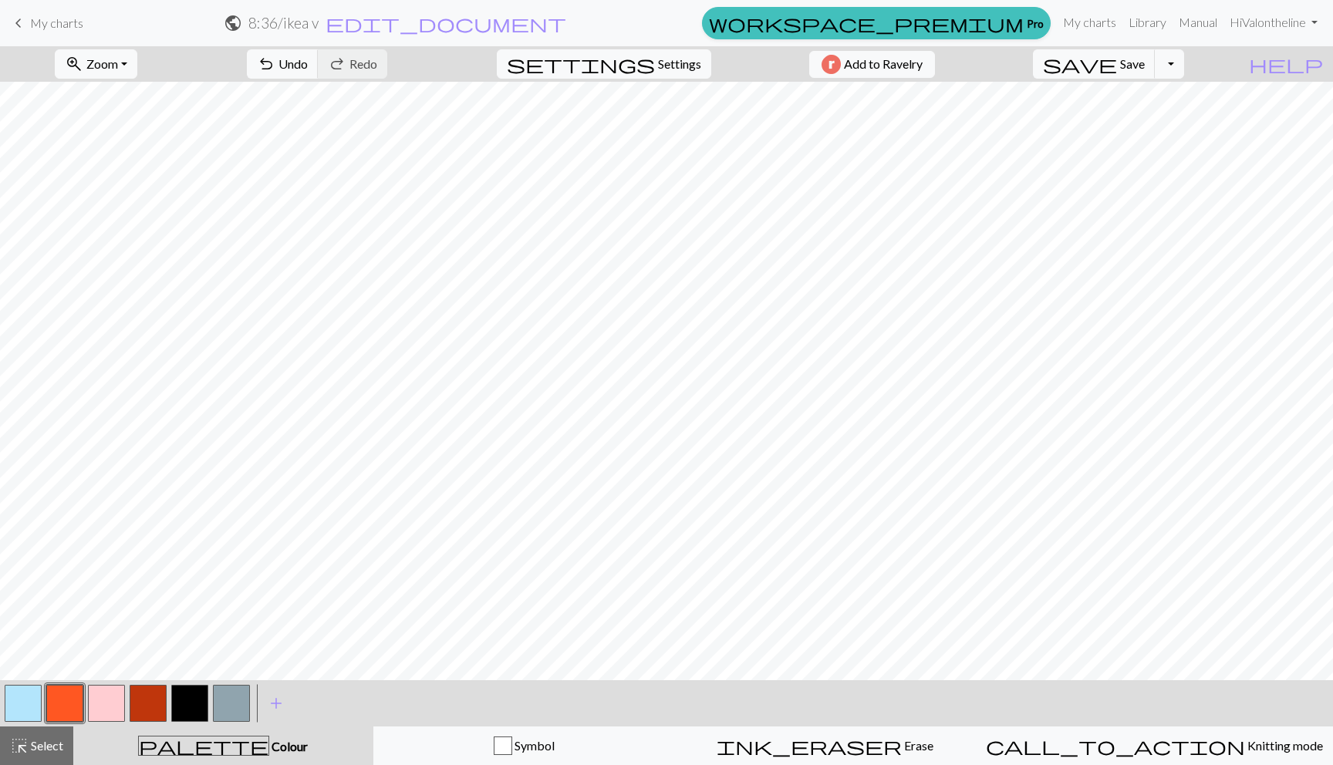
click at [76, 712] on button "button" at bounding box center [64, 703] width 37 height 37
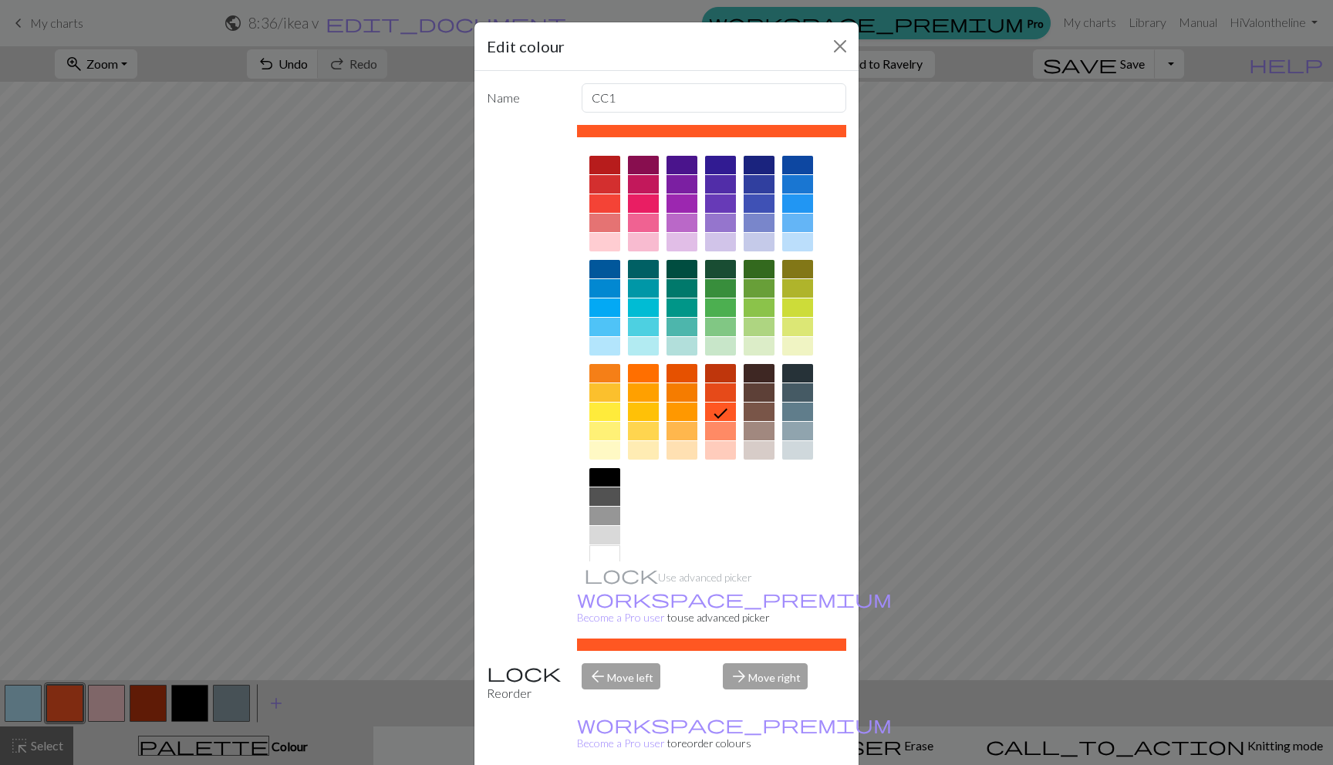
click at [721, 376] on div at bounding box center [720, 373] width 31 height 19
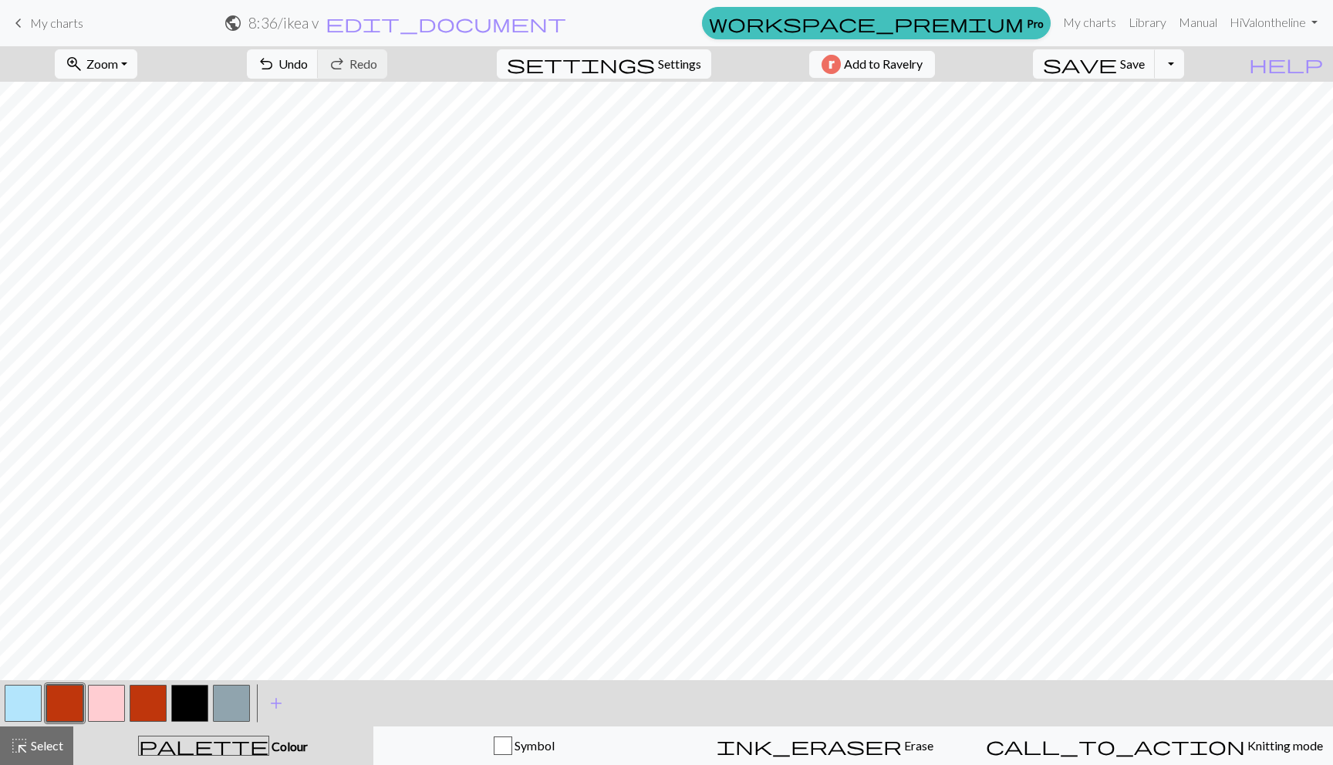
click at [62, 699] on button "button" at bounding box center [64, 703] width 37 height 37
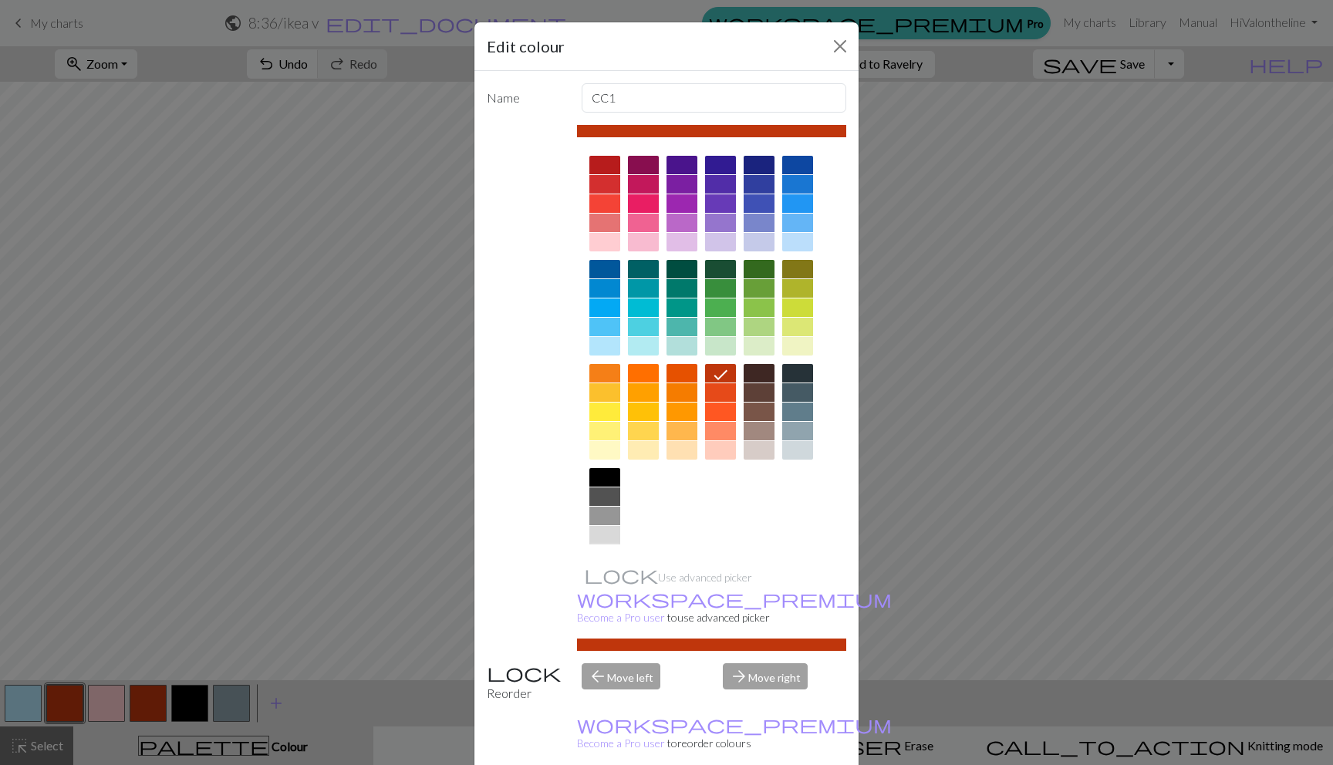
click at [595, 555] on div at bounding box center [604, 554] width 31 height 19
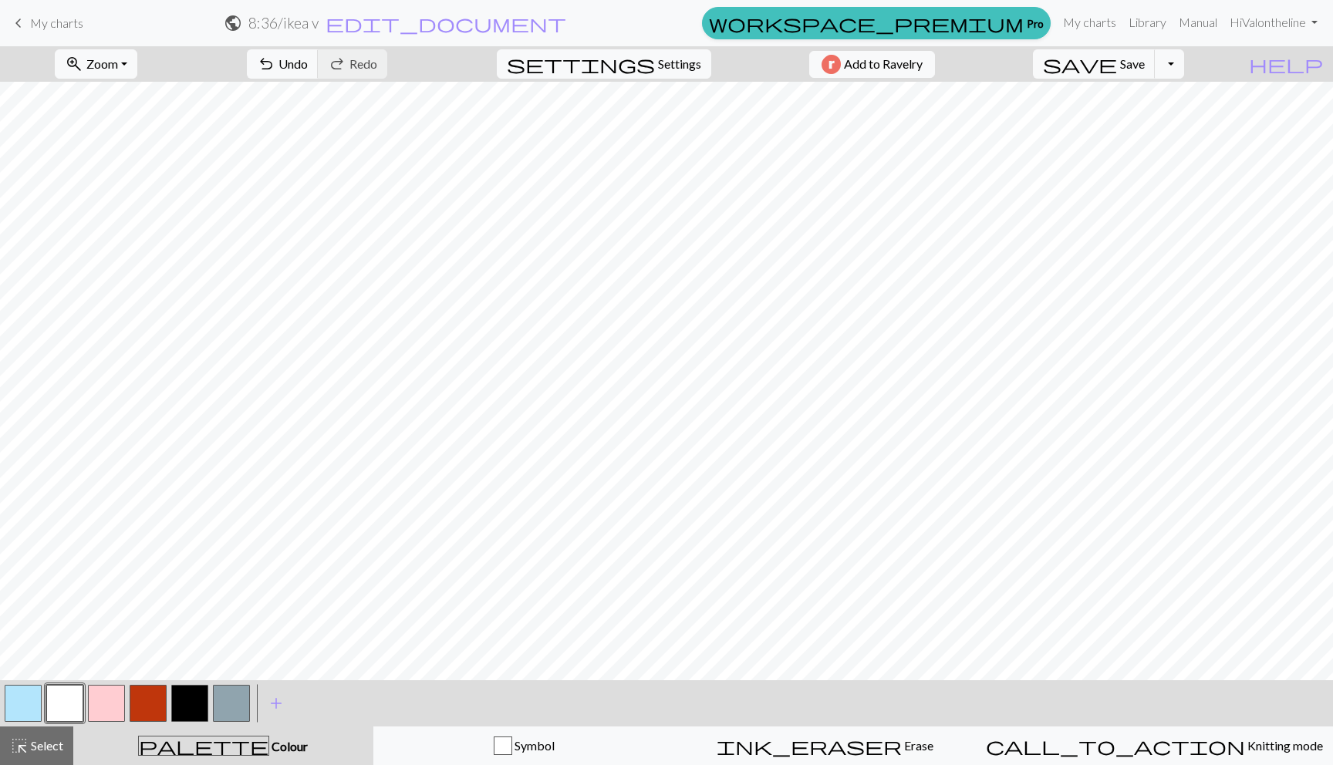
click at [187, 701] on button "button" at bounding box center [189, 703] width 37 height 37
click at [59, 698] on button "button" at bounding box center [64, 703] width 37 height 37
click at [59, 699] on button "button" at bounding box center [64, 703] width 37 height 37
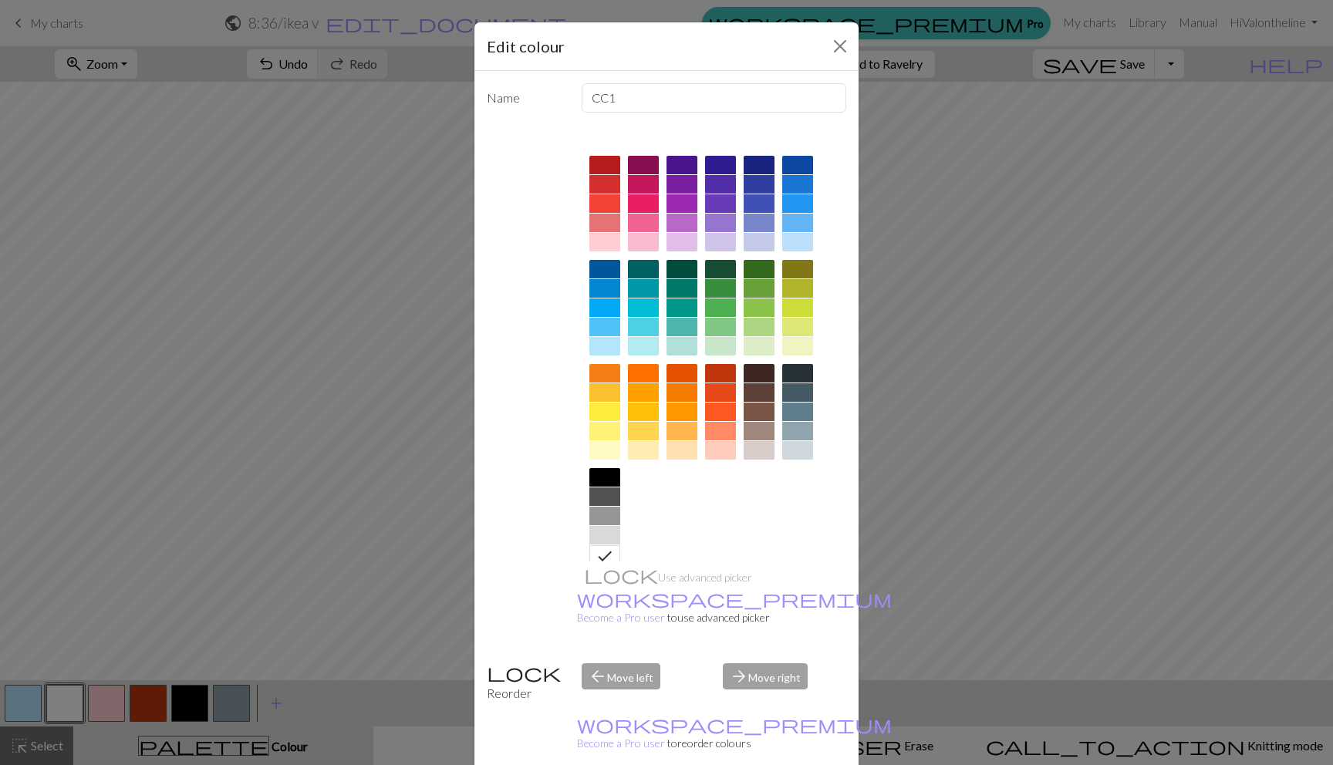
click at [710, 369] on div at bounding box center [720, 373] width 31 height 19
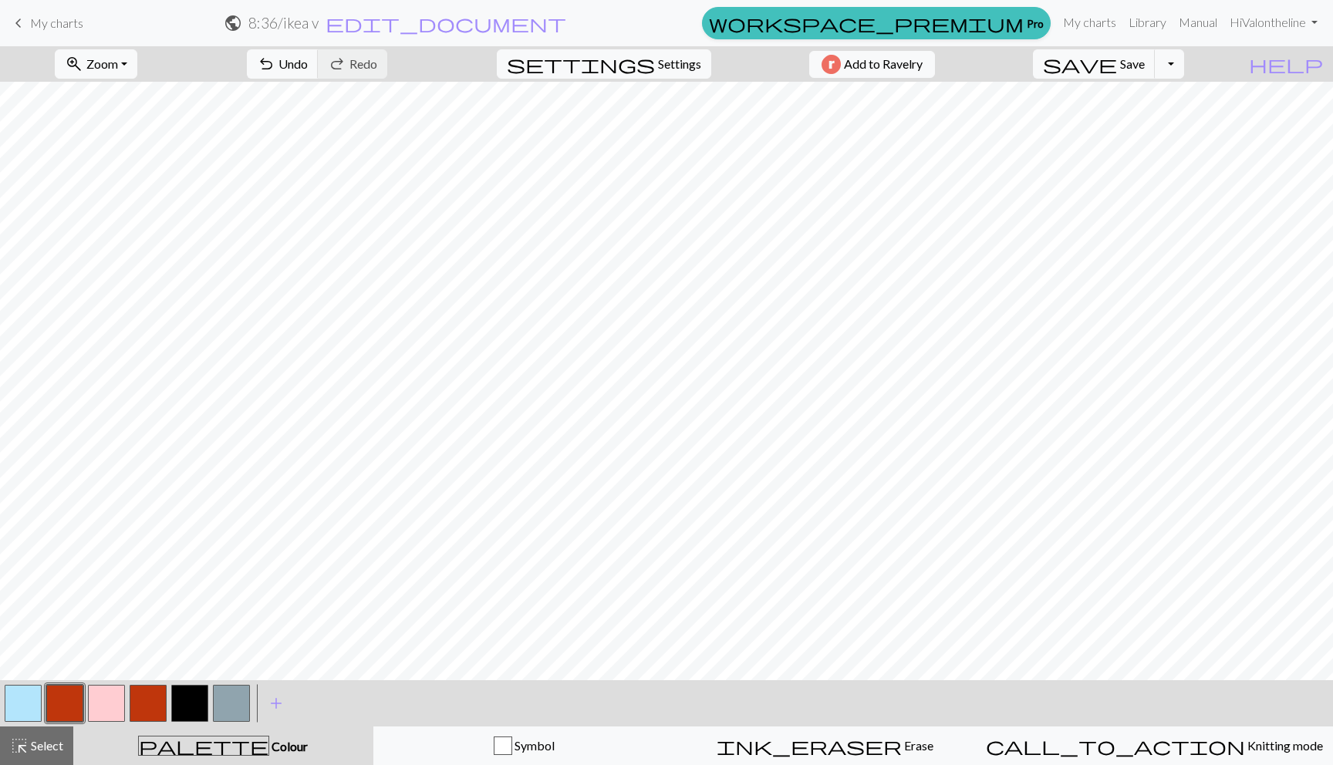
click at [103, 707] on button "button" at bounding box center [106, 703] width 37 height 37
click at [89, 716] on button "button" at bounding box center [106, 703] width 37 height 37
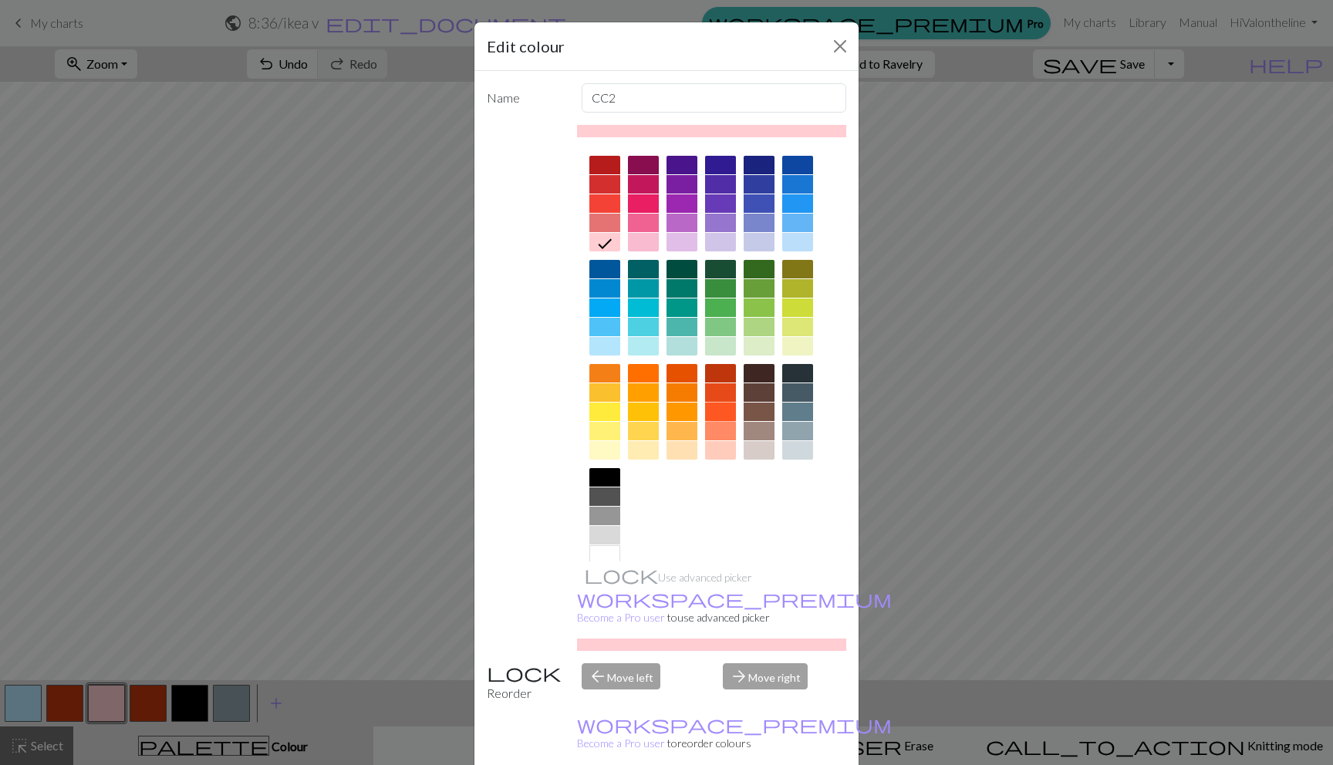
click at [714, 407] on div at bounding box center [720, 412] width 31 height 19
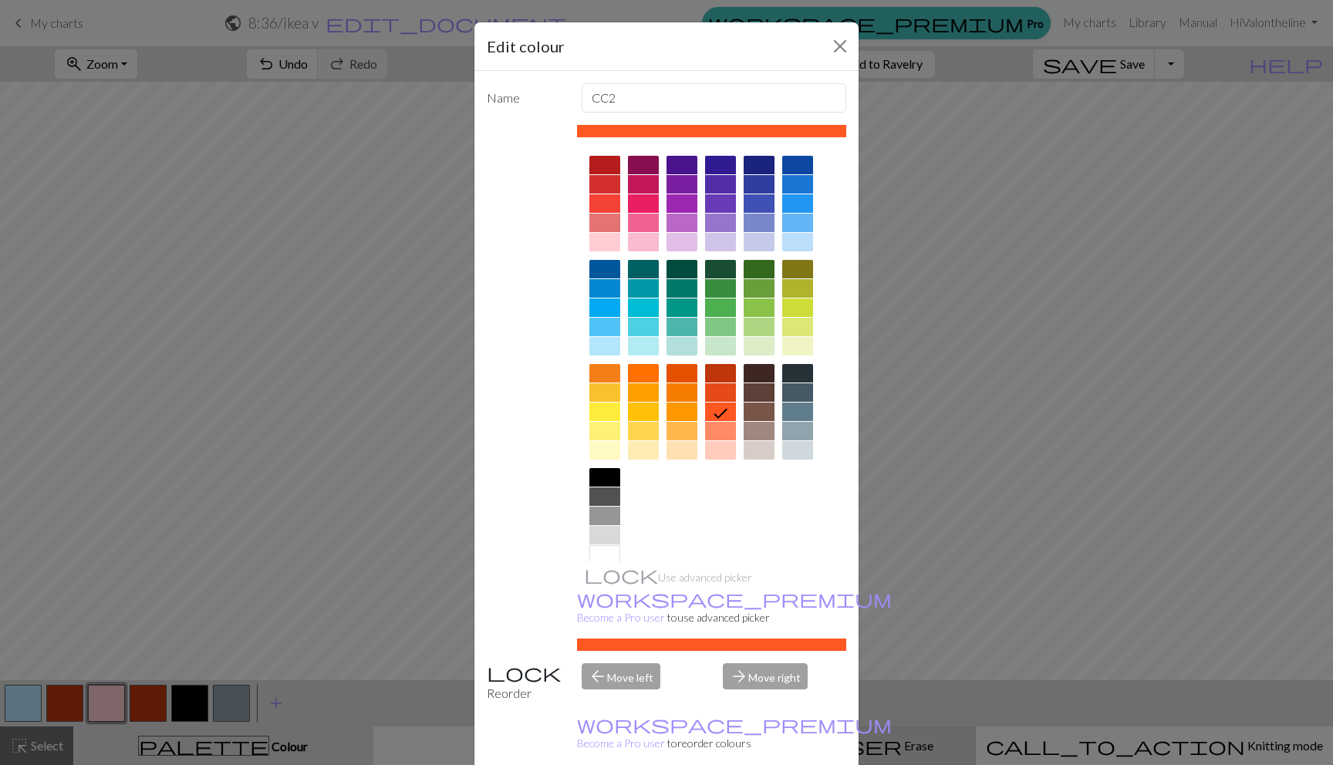
drag, startPoint x: 754, startPoint y: 760, endPoint x: 749, endPoint y: 751, distance: 10.7
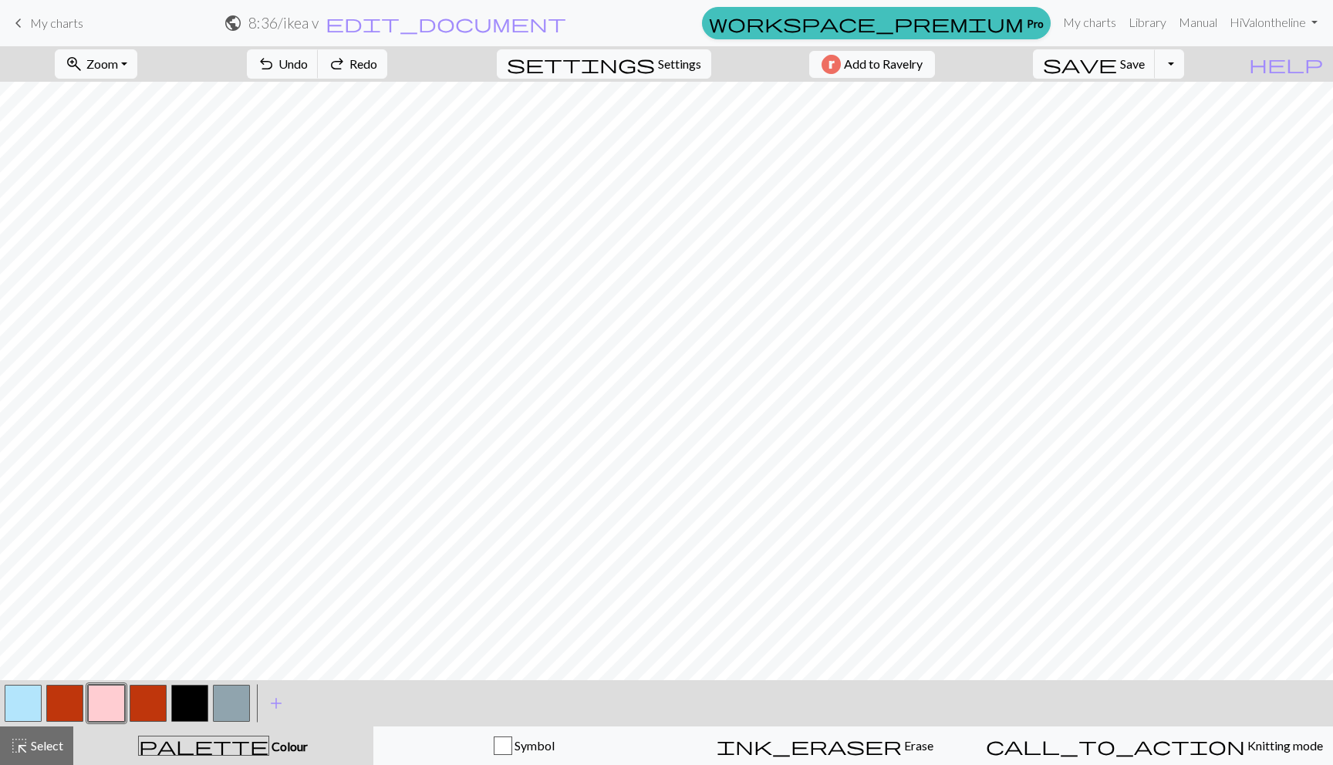
click at [16, 695] on button "button" at bounding box center [23, 703] width 37 height 37
click at [15, 694] on button "button" at bounding box center [23, 703] width 37 height 37
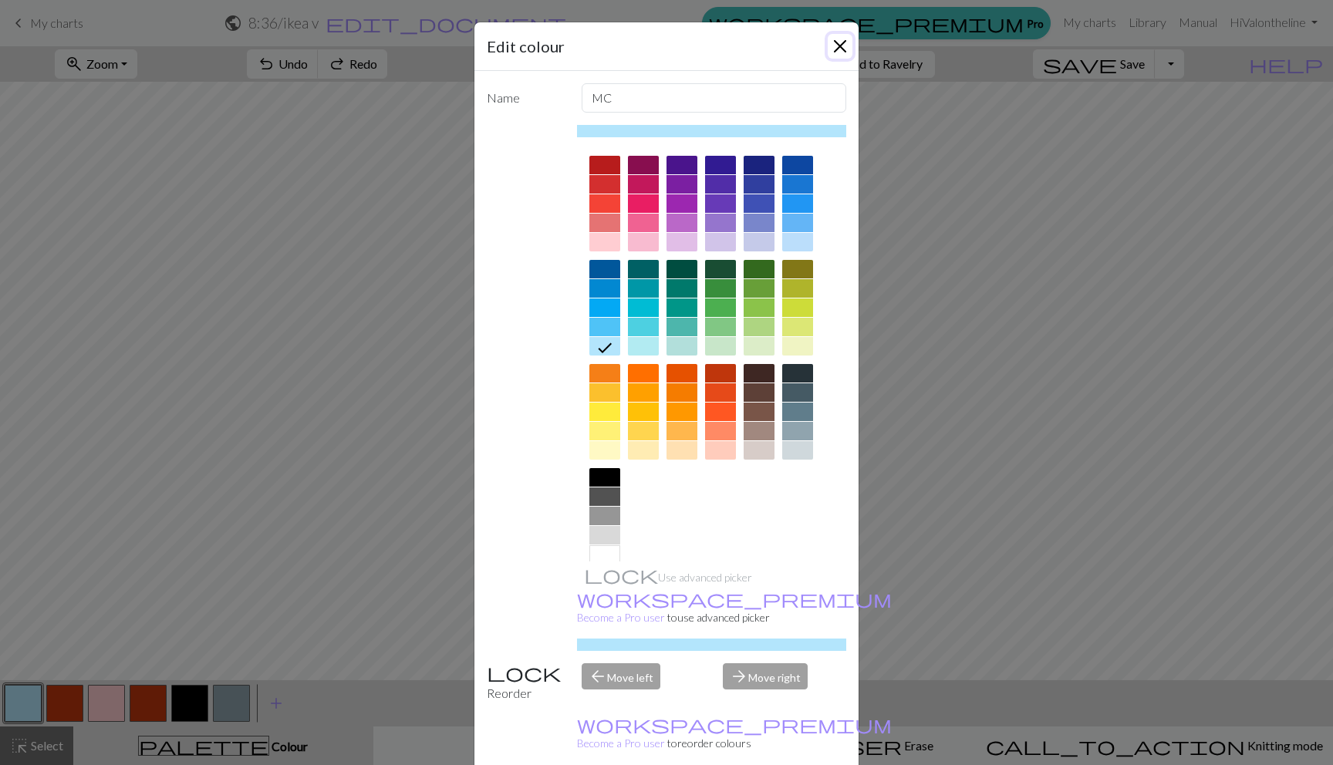
click at [831, 56] on button "Close" at bounding box center [840, 46] width 25 height 25
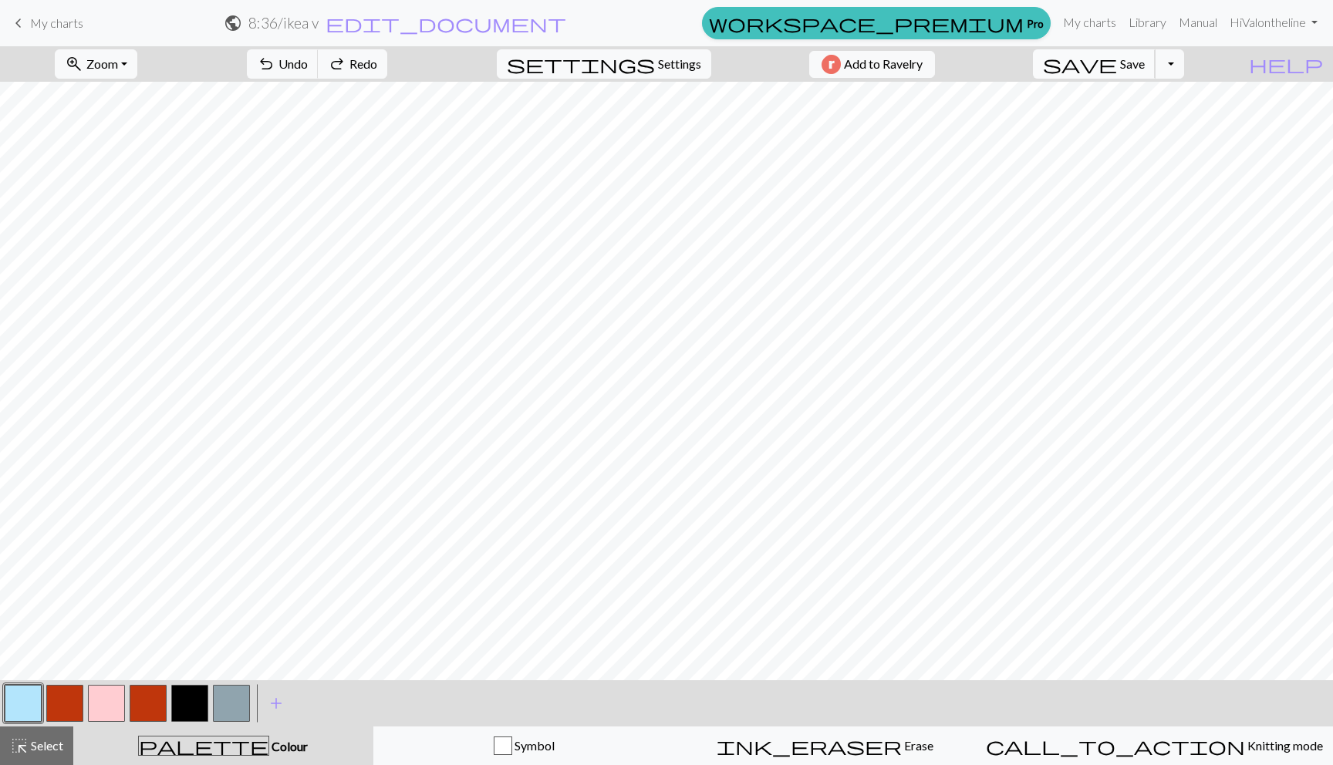
click at [1117, 68] on span "save" at bounding box center [1080, 64] width 74 height 22
click at [1117, 64] on span "save" at bounding box center [1080, 64] width 74 height 22
click at [645, 61] on button "settings Settings" at bounding box center [604, 63] width 214 height 29
select select "aran"
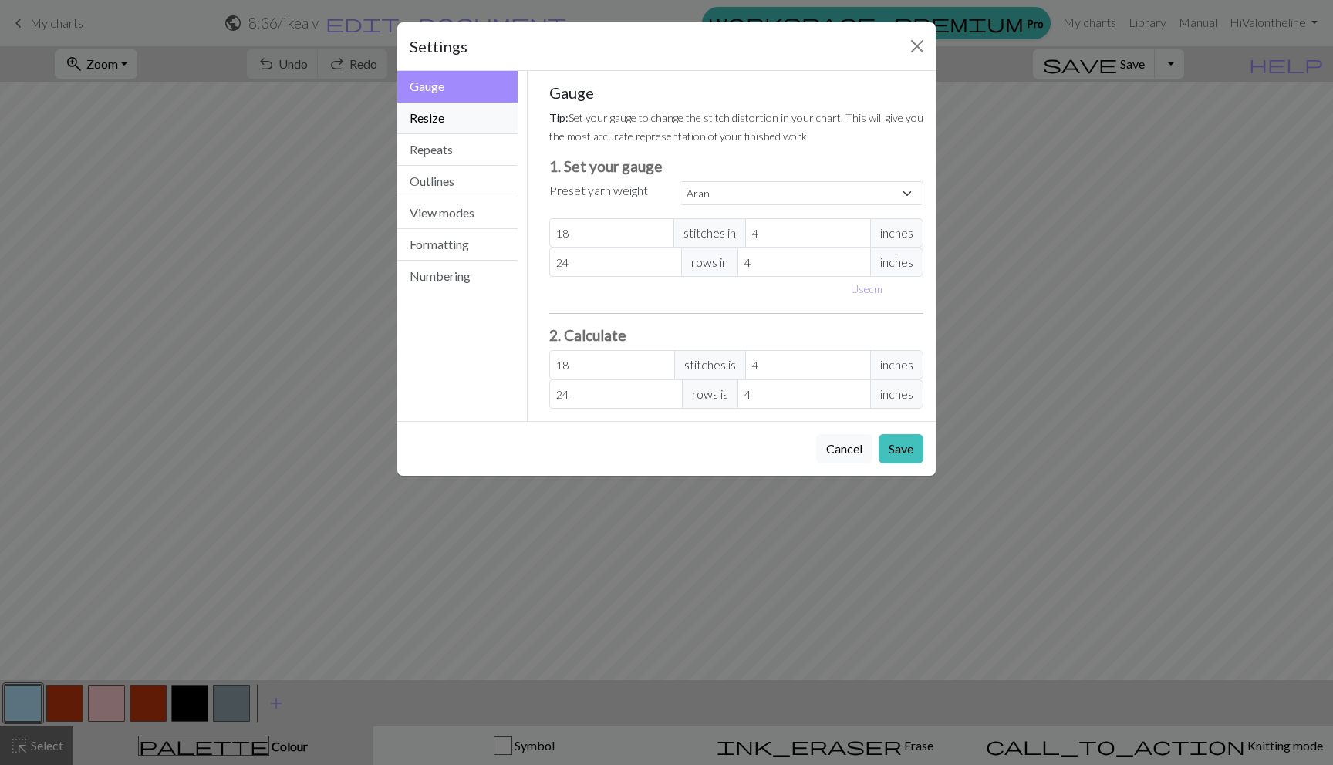
click at [440, 111] on button "Resize" at bounding box center [457, 119] width 120 height 32
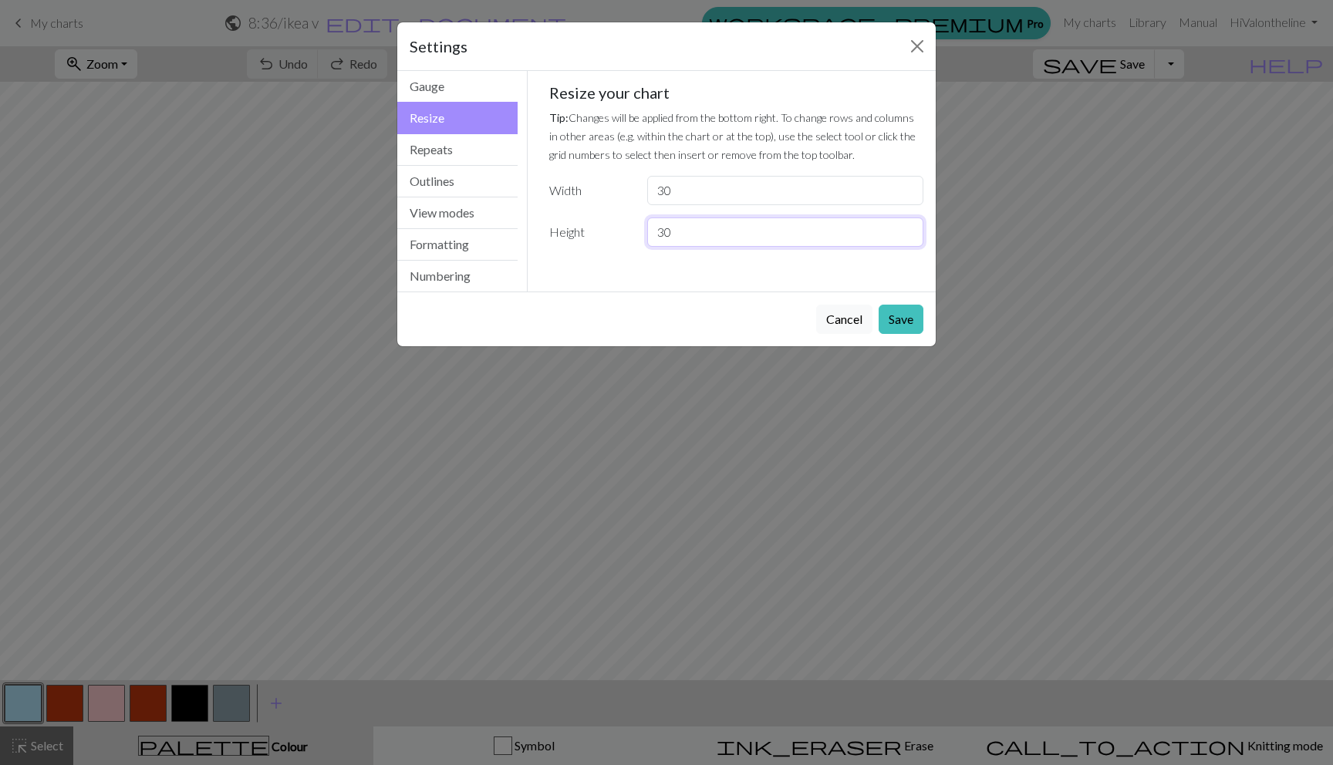
drag, startPoint x: 680, startPoint y: 228, endPoint x: 646, endPoint y: 225, distance: 34.1
click at [646, 225] on div "30" at bounding box center [785, 231] width 295 height 29
click at [683, 202] on input "30" at bounding box center [785, 190] width 276 height 29
drag, startPoint x: 676, startPoint y: 192, endPoint x: 622, endPoint y: 188, distance: 54.9
click at [622, 188] on div "Width 30" at bounding box center [736, 190] width 393 height 29
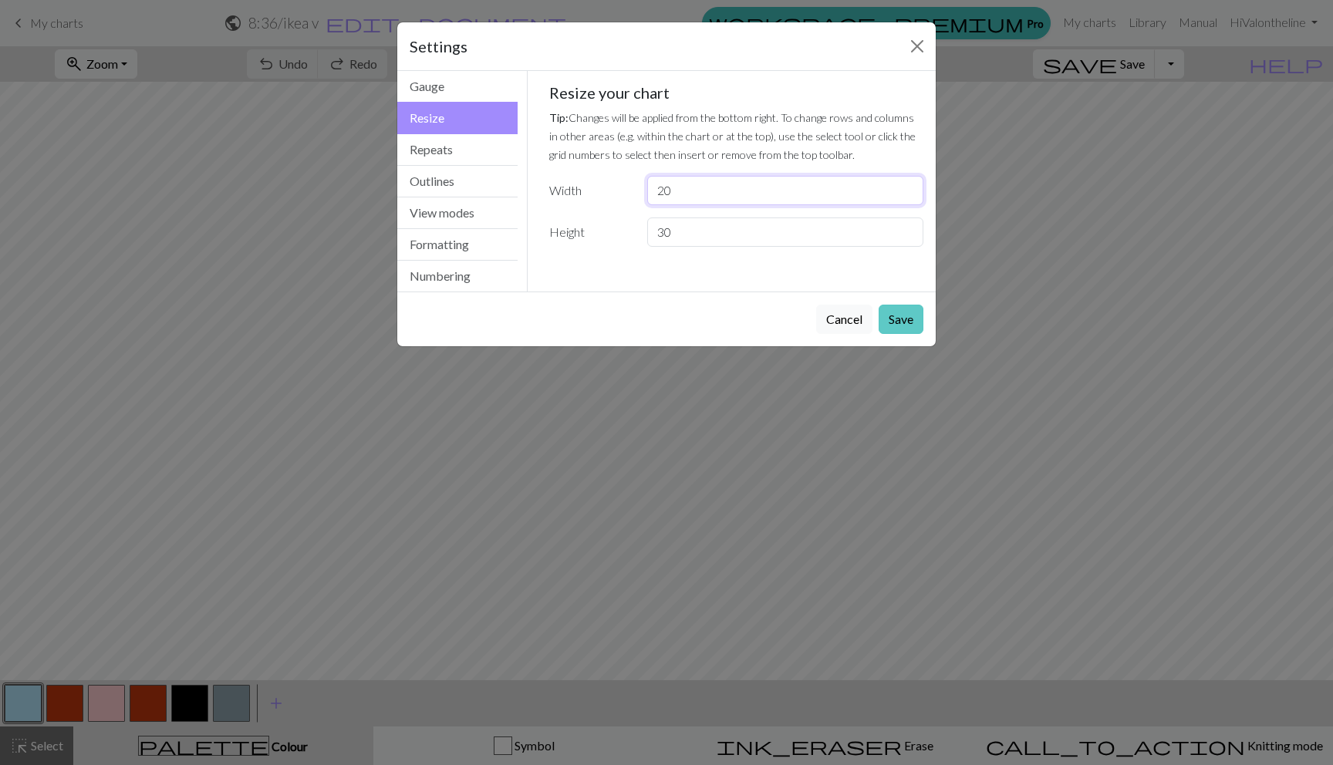
type input "20"
click at [885, 310] on button "Save" at bounding box center [900, 319] width 45 height 29
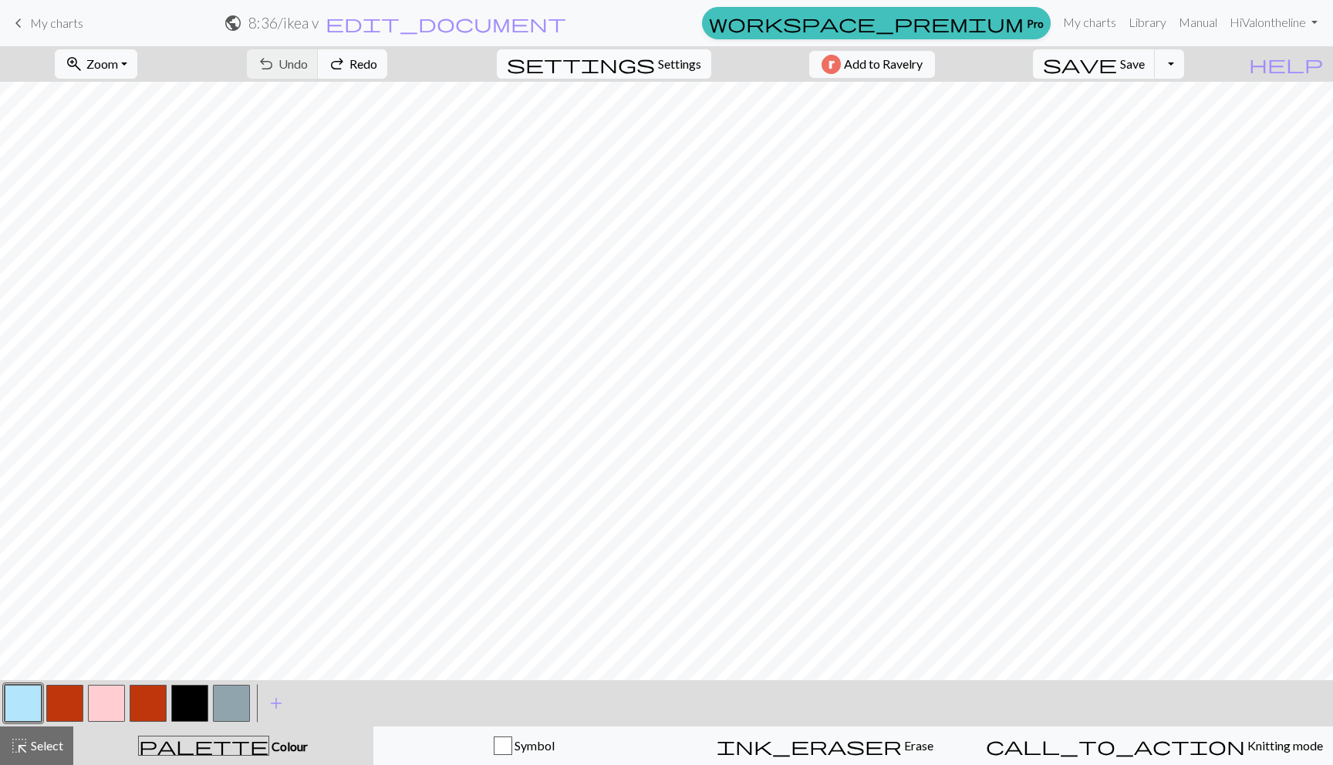
click at [627, 69] on span "settings" at bounding box center [581, 64] width 148 height 22
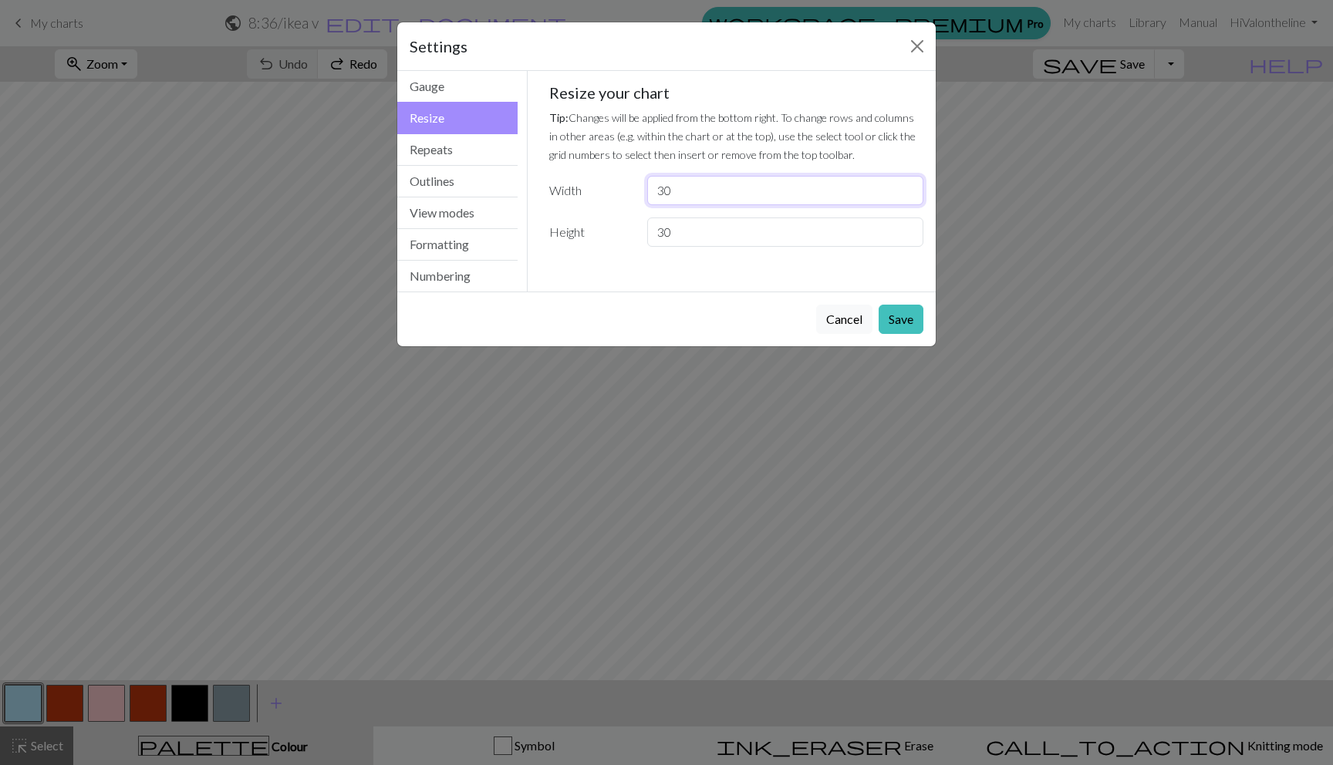
drag, startPoint x: 689, startPoint y: 194, endPoint x: 542, endPoint y: 194, distance: 146.5
click at [542, 194] on div "Width 30" at bounding box center [736, 190] width 393 height 29
type input "22"
click at [898, 320] on button "Save" at bounding box center [900, 319] width 45 height 29
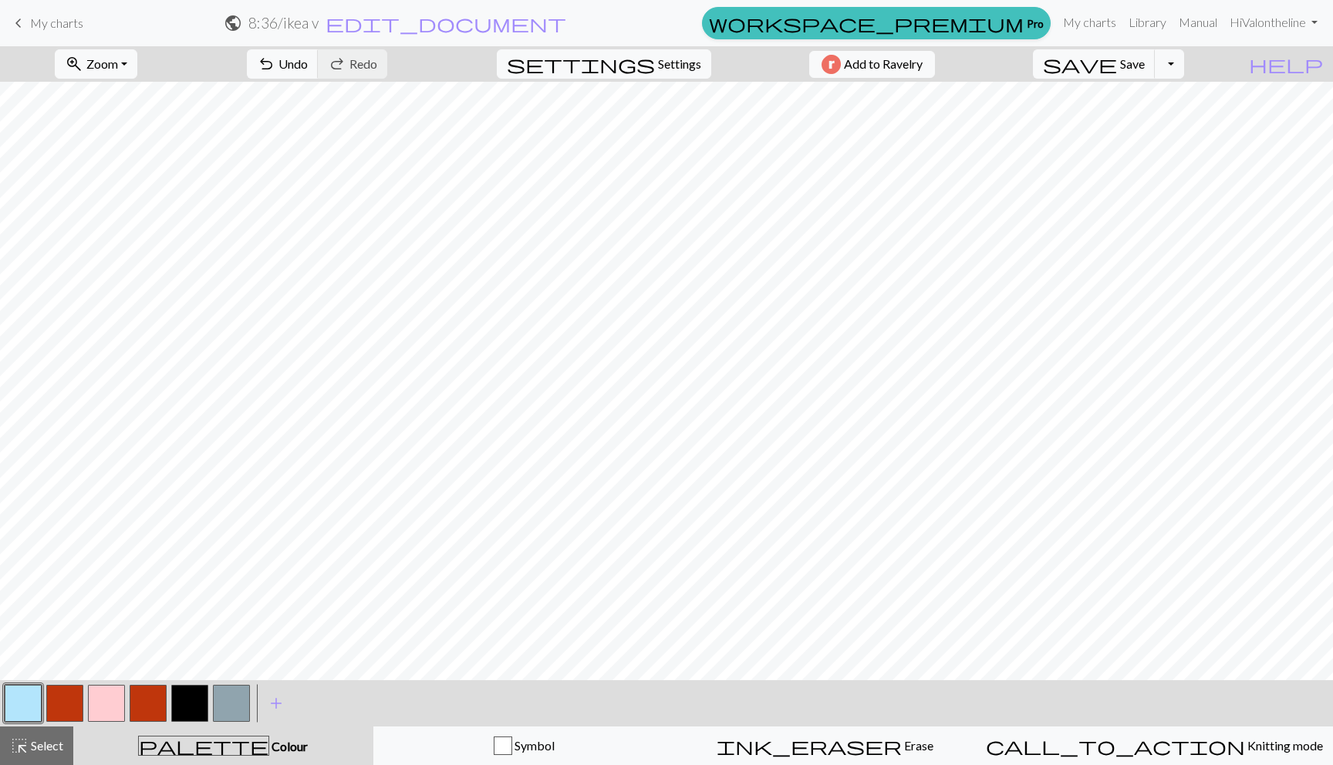
click at [146, 691] on button "button" at bounding box center [148, 703] width 37 height 37
click at [66, 706] on button "button" at bounding box center [64, 703] width 37 height 37
click at [7, 697] on button "button" at bounding box center [23, 703] width 37 height 37
click at [177, 689] on button "button" at bounding box center [189, 703] width 37 height 37
click at [634, 59] on span "settings" at bounding box center [581, 64] width 148 height 22
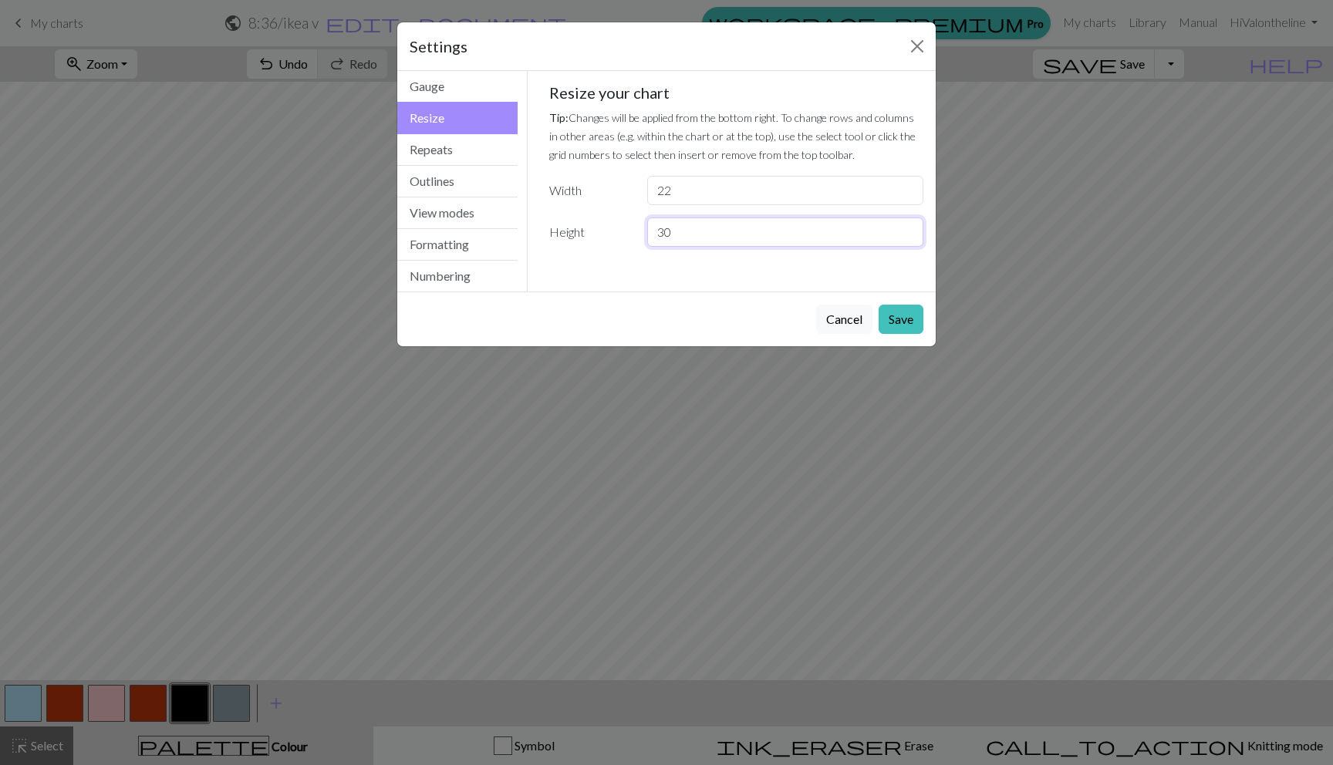
drag, startPoint x: 688, startPoint y: 238, endPoint x: 619, endPoint y: 238, distance: 68.6
click at [619, 238] on div "Height 30" at bounding box center [736, 231] width 393 height 29
type input "22"
click at [892, 315] on button "Save" at bounding box center [900, 319] width 45 height 29
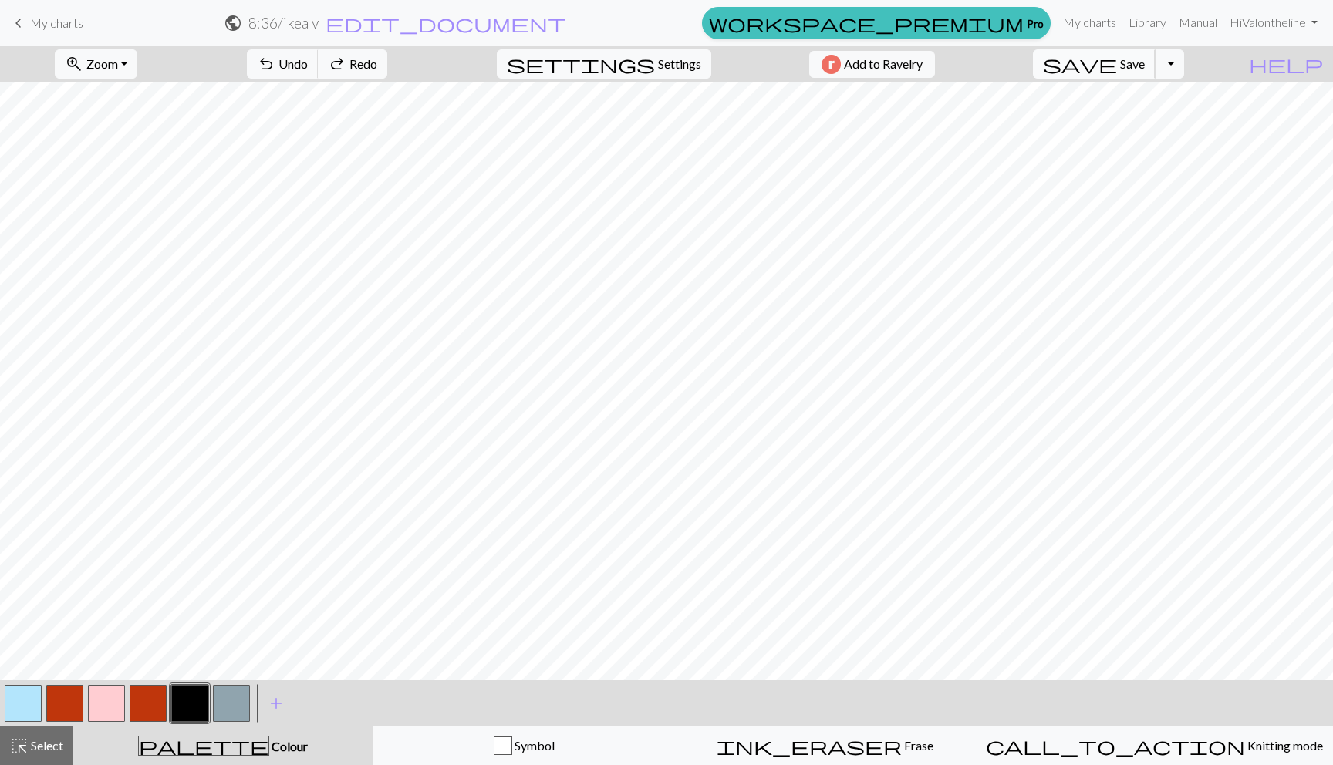
click at [1144, 71] on span "Save" at bounding box center [1132, 63] width 25 height 15
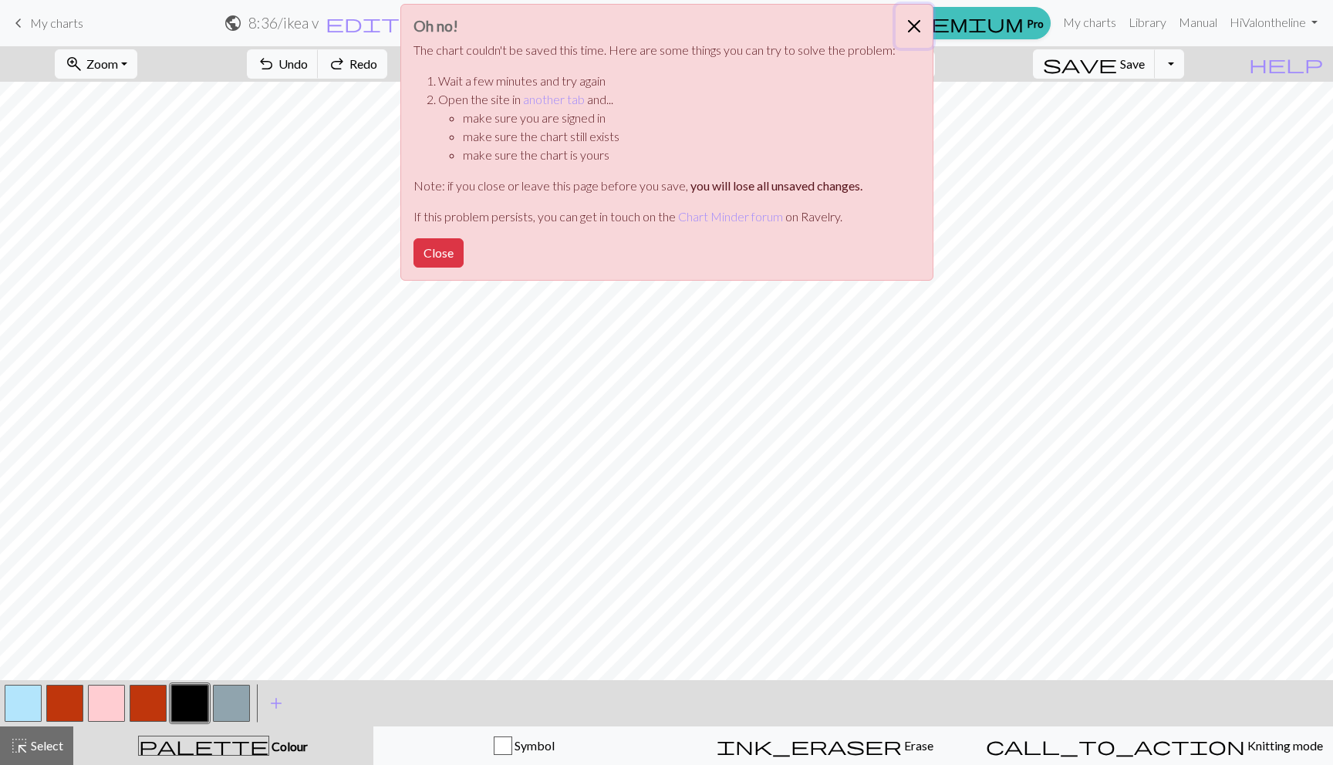
click at [907, 24] on button "Close" at bounding box center [913, 26] width 37 height 43
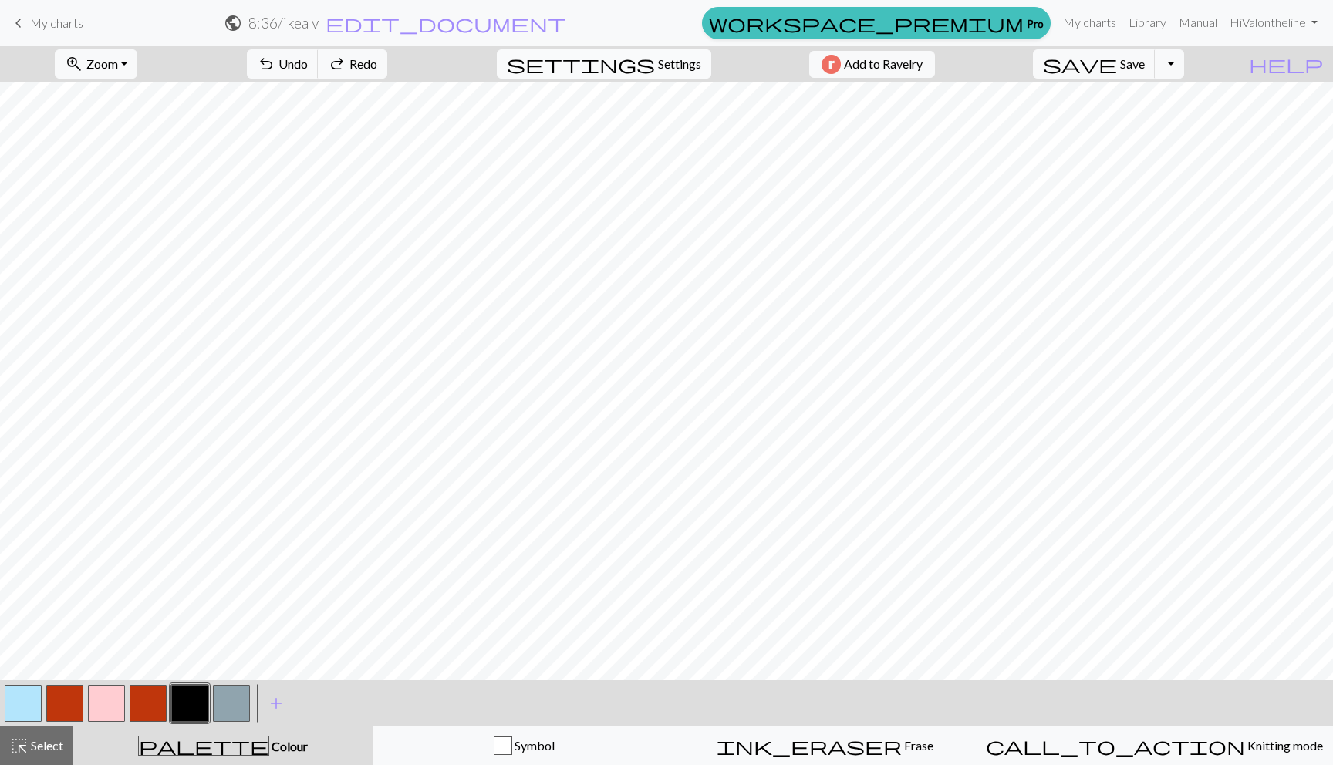
click at [634, 61] on span "settings" at bounding box center [581, 64] width 148 height 22
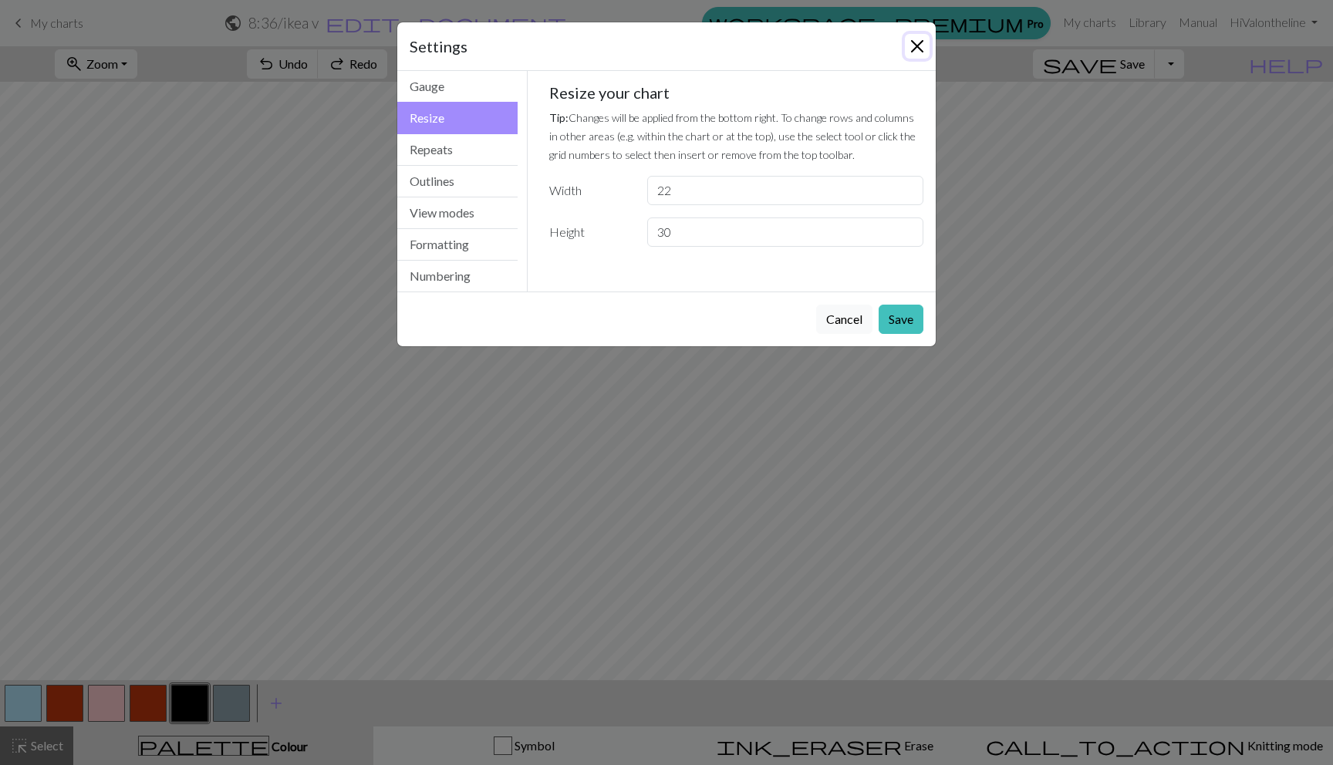
click at [916, 52] on button "Close" at bounding box center [917, 46] width 25 height 25
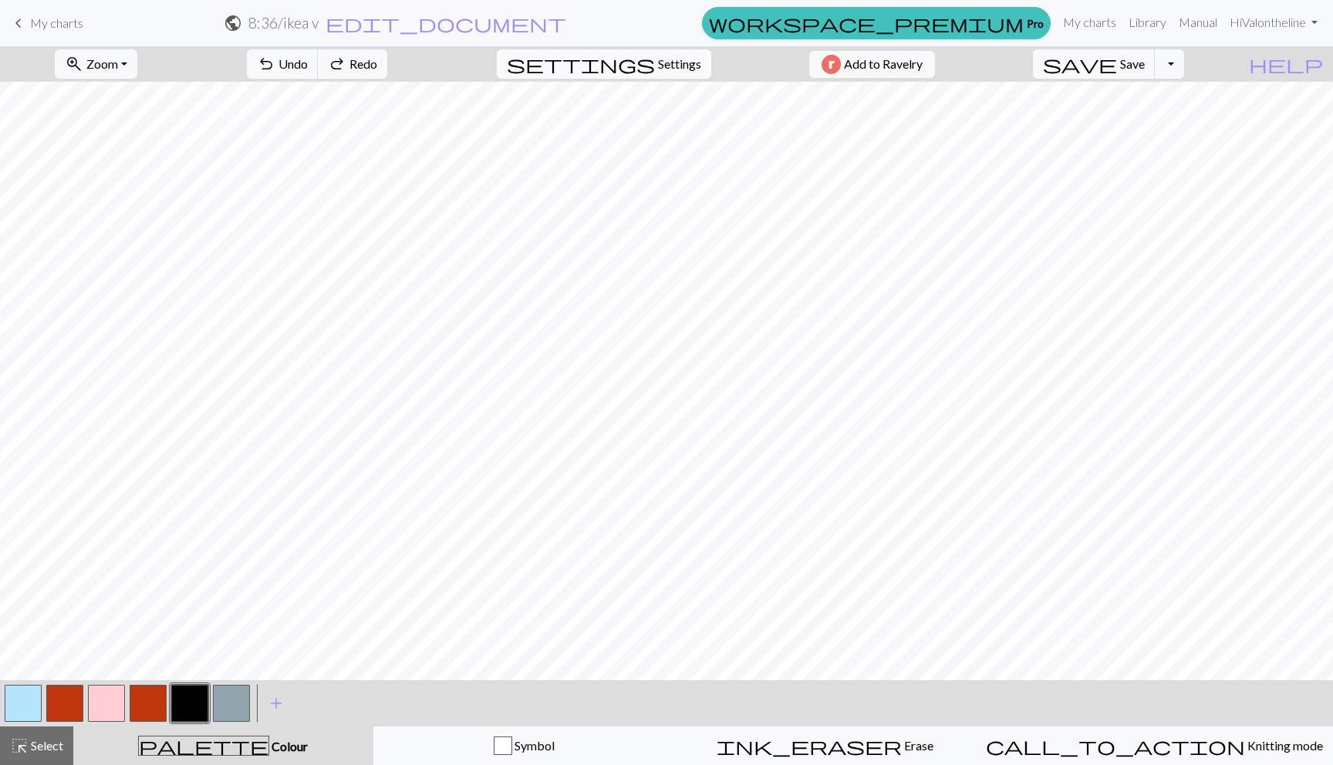
click at [658, 61] on span "Settings" at bounding box center [679, 64] width 43 height 19
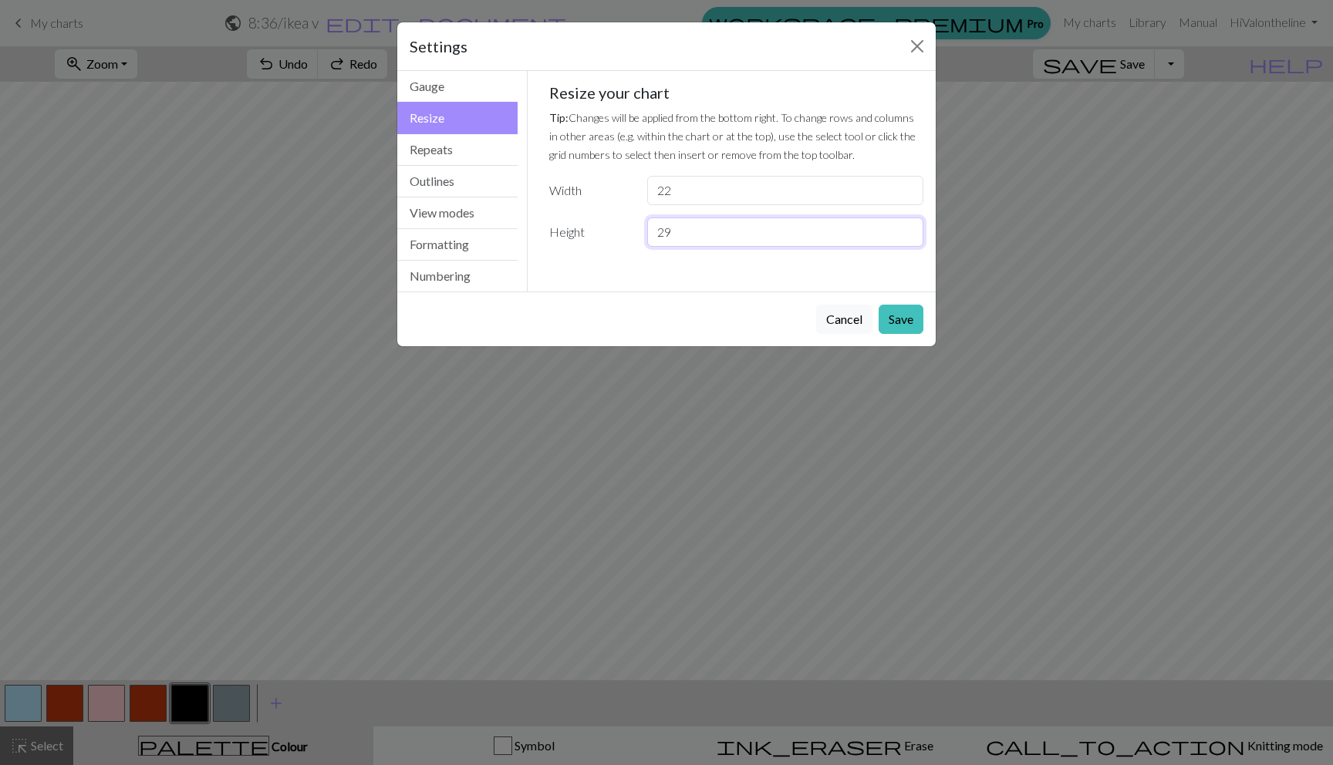
click at [909, 237] on input "29" at bounding box center [785, 231] width 276 height 29
type input "28"
click at [909, 237] on input "28" at bounding box center [785, 231] width 276 height 29
click at [902, 320] on button "Save" at bounding box center [900, 319] width 45 height 29
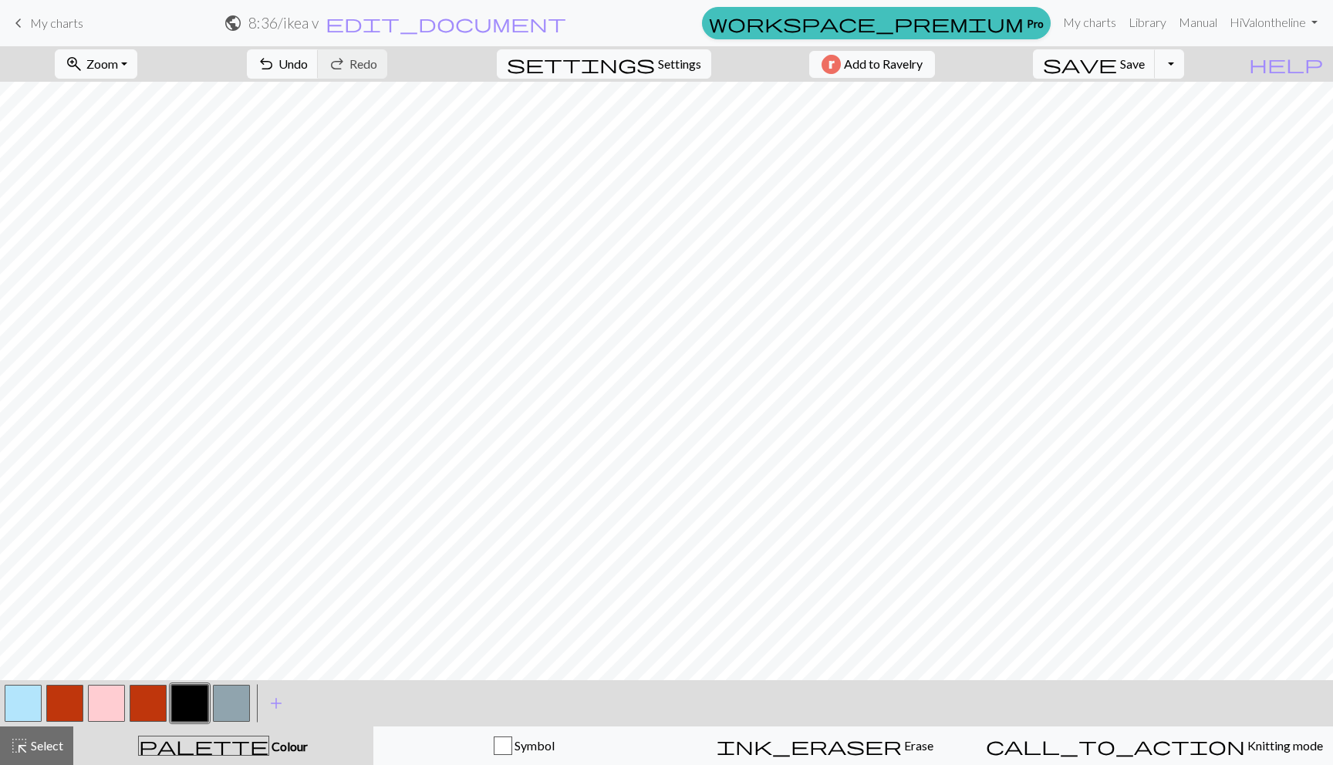
click at [164, 693] on button "button" at bounding box center [148, 703] width 37 height 37
click at [73, 703] on button "button" at bounding box center [64, 703] width 37 height 37
click at [190, 701] on button "button" at bounding box center [189, 703] width 37 height 37
click at [136, 706] on button "button" at bounding box center [148, 703] width 37 height 37
click at [174, 687] on button "button" at bounding box center [189, 703] width 37 height 37
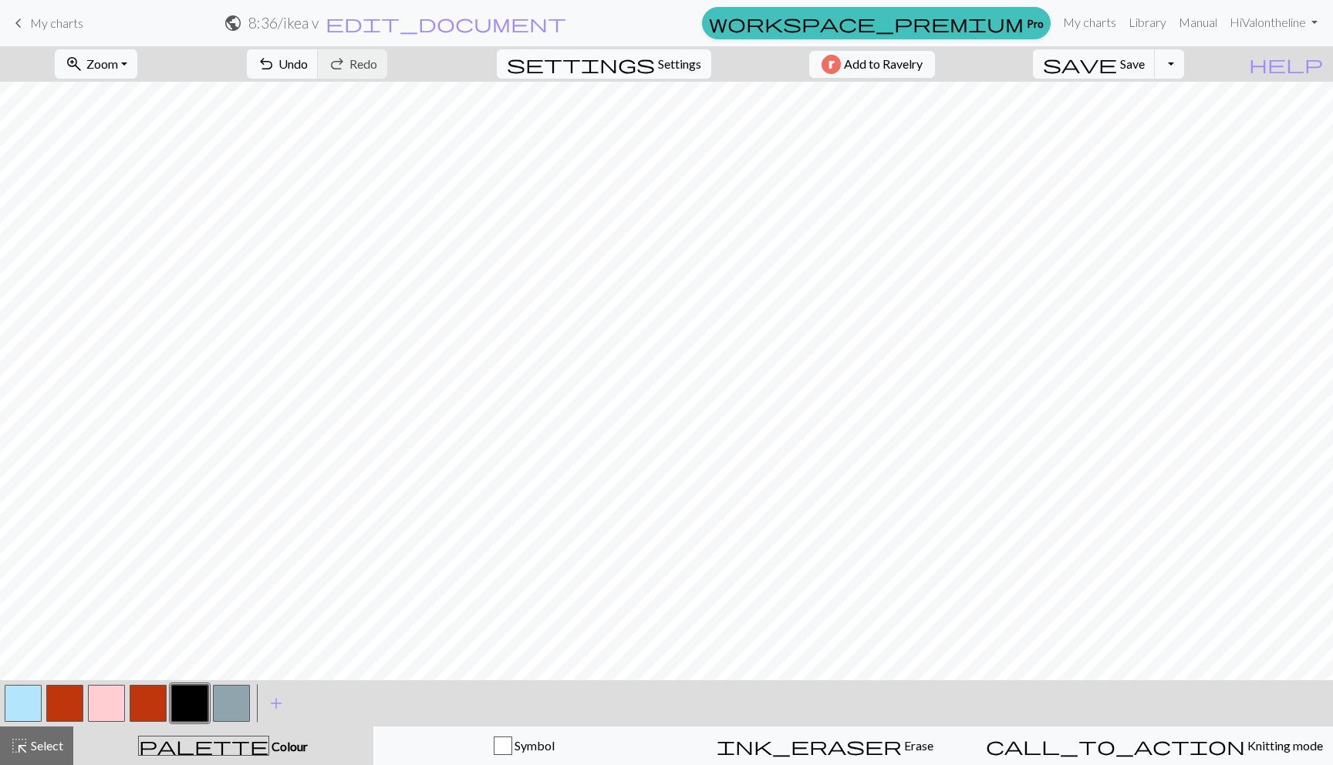
click at [635, 61] on span "settings" at bounding box center [581, 64] width 148 height 22
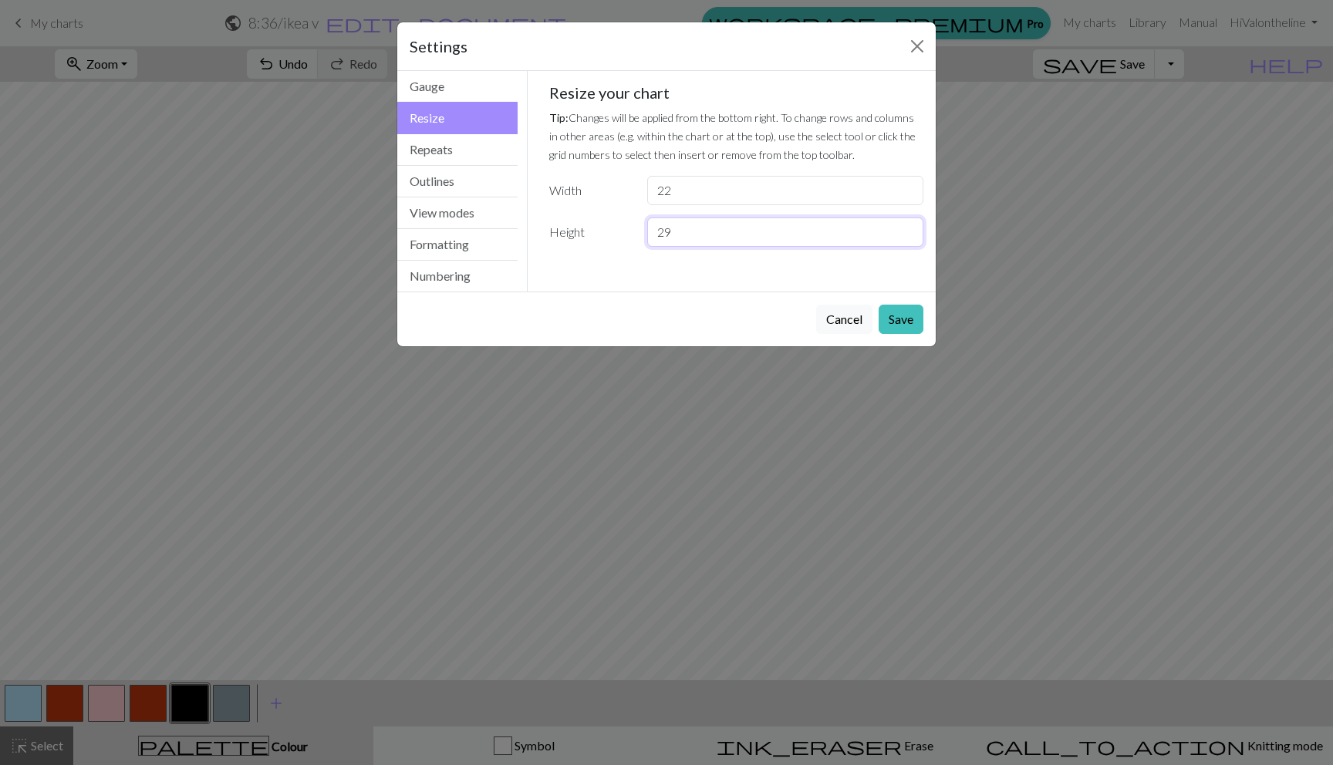
click at [908, 229] on input "29" at bounding box center [785, 231] width 276 height 29
click at [908, 229] on input "30" at bounding box center [785, 231] width 276 height 29
click at [908, 235] on input "29" at bounding box center [785, 231] width 276 height 29
type input "28"
click at [908, 235] on input "28" at bounding box center [785, 231] width 276 height 29
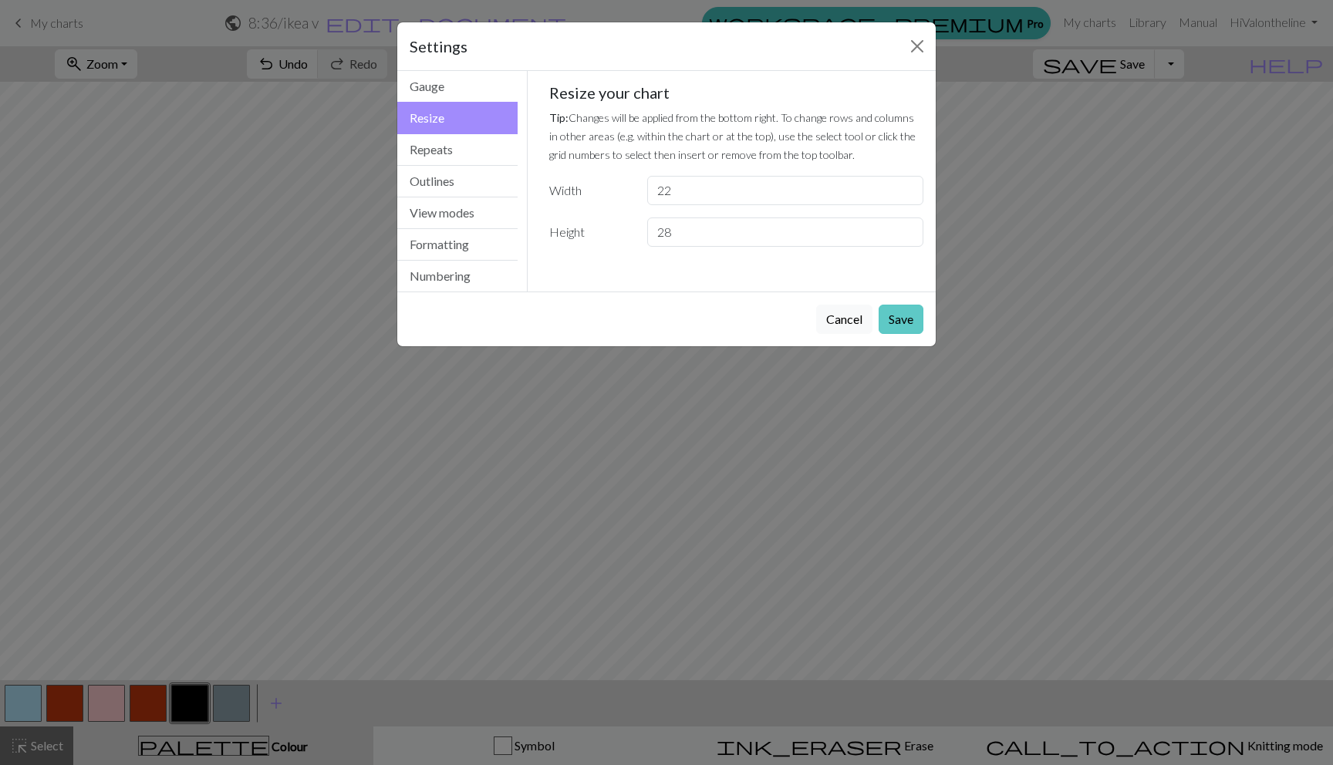
click at [914, 314] on button "Save" at bounding box center [900, 319] width 45 height 29
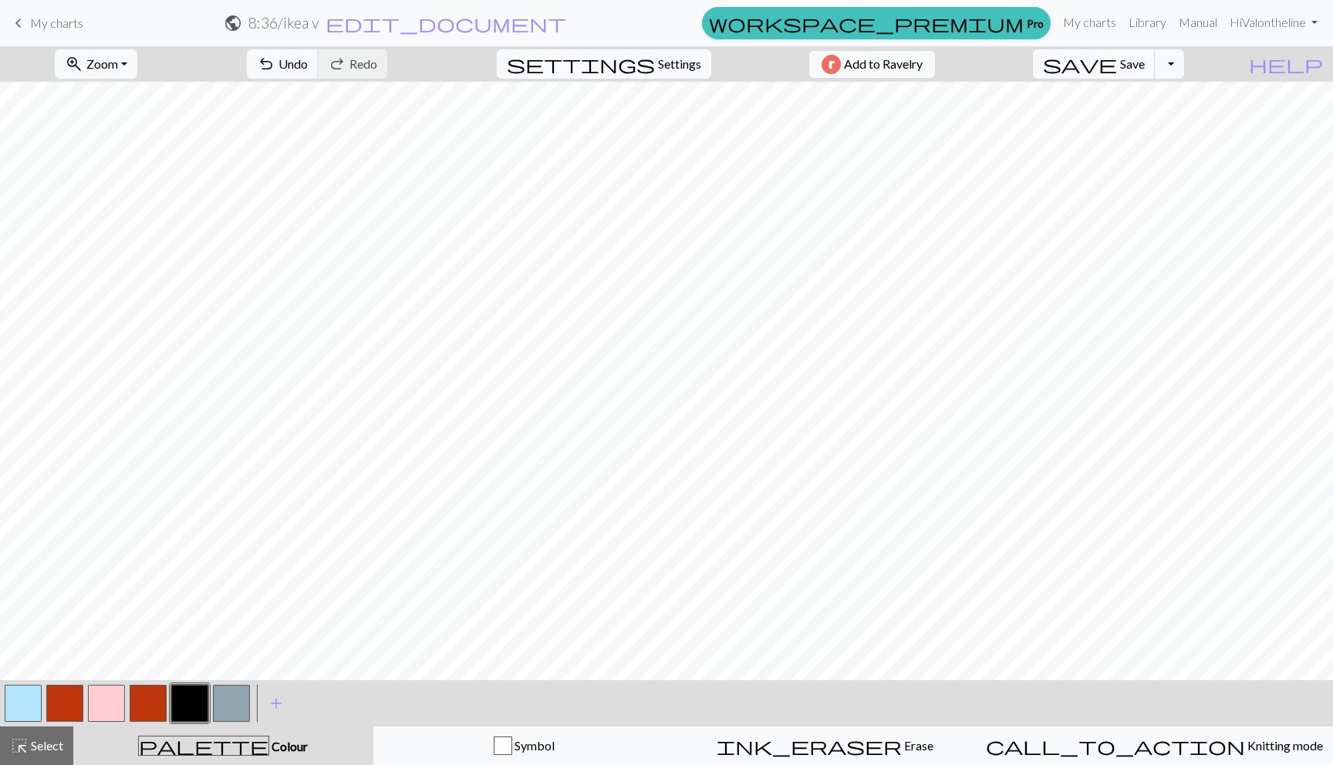
click at [679, 58] on span "Settings" at bounding box center [679, 64] width 43 height 19
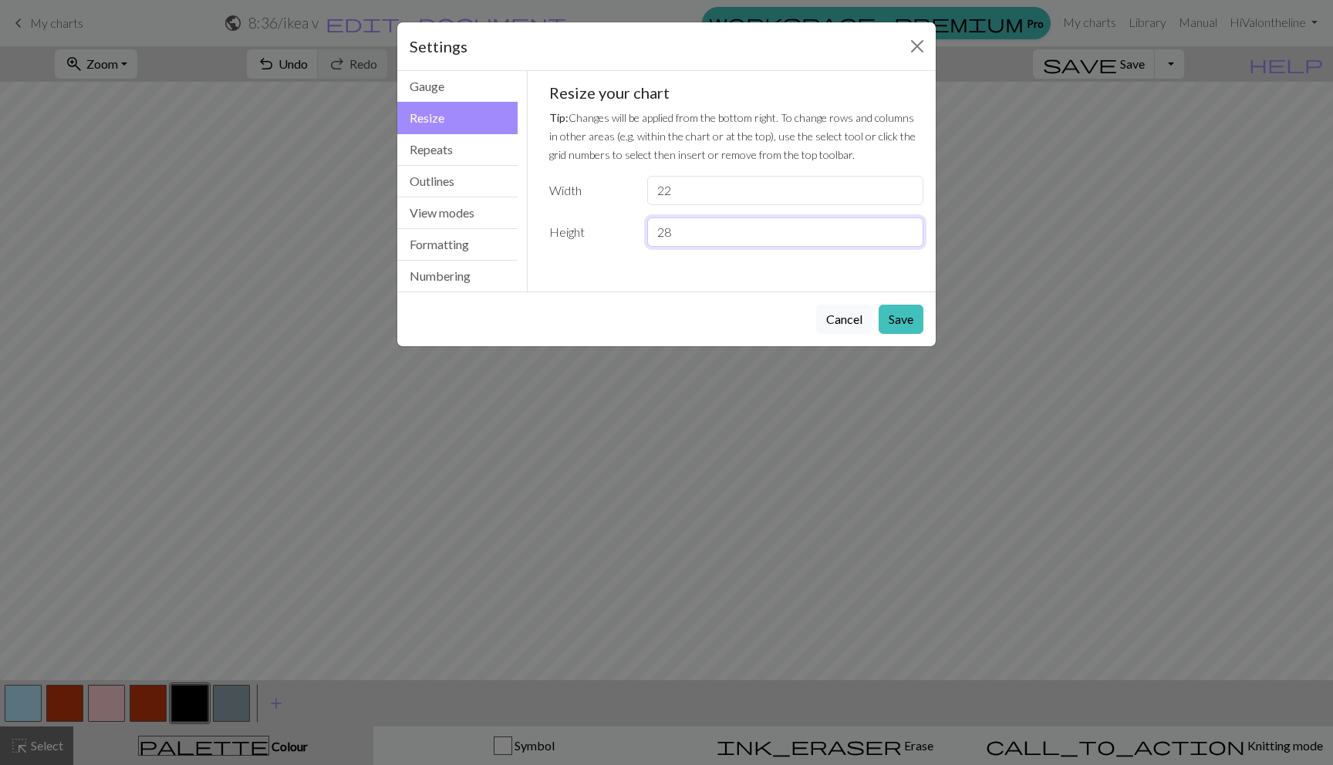
type input "28"
click at [906, 239] on input "28" at bounding box center [785, 231] width 276 height 29
click at [905, 315] on button "Save" at bounding box center [900, 319] width 45 height 29
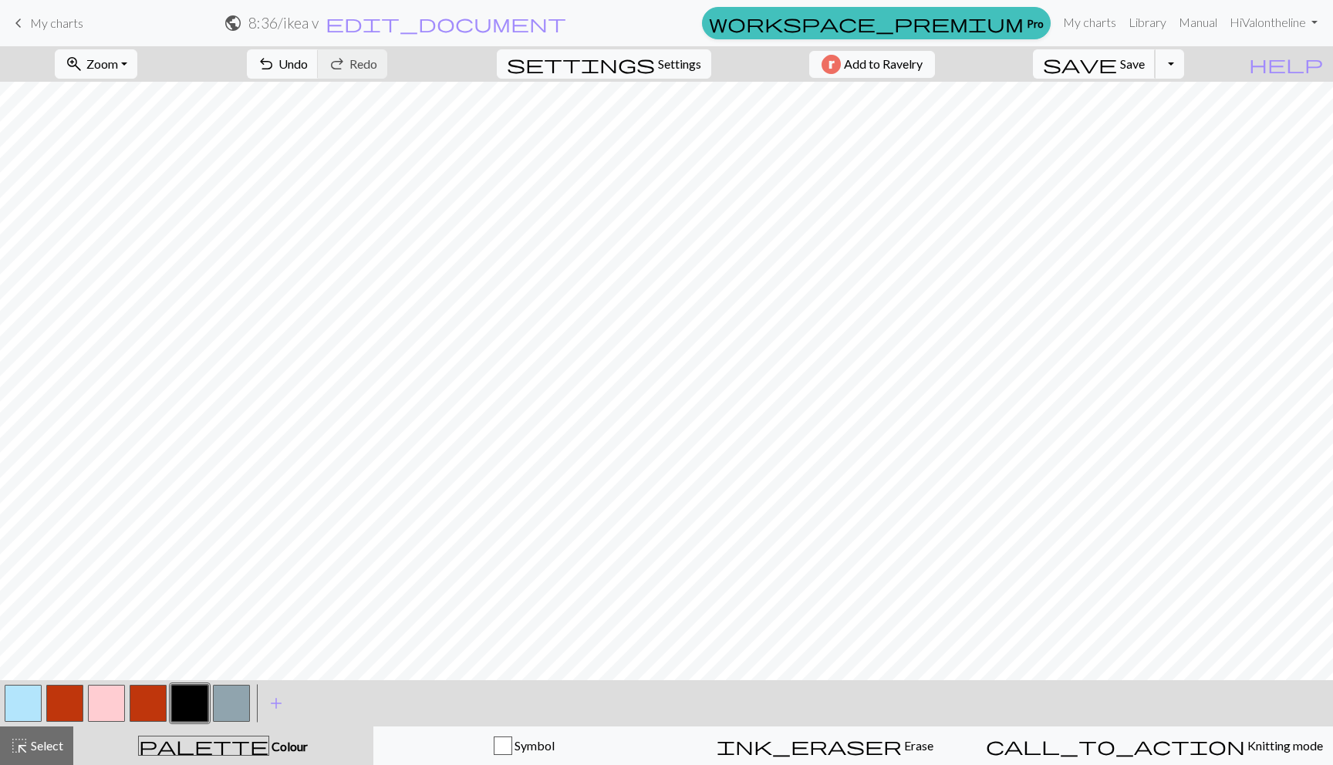
click at [1117, 64] on span "save" at bounding box center [1080, 64] width 74 height 22
click at [66, 701] on button "button" at bounding box center [64, 703] width 37 height 37
